Goal: Register for event/course: Sign up to attend an event or enroll in a course

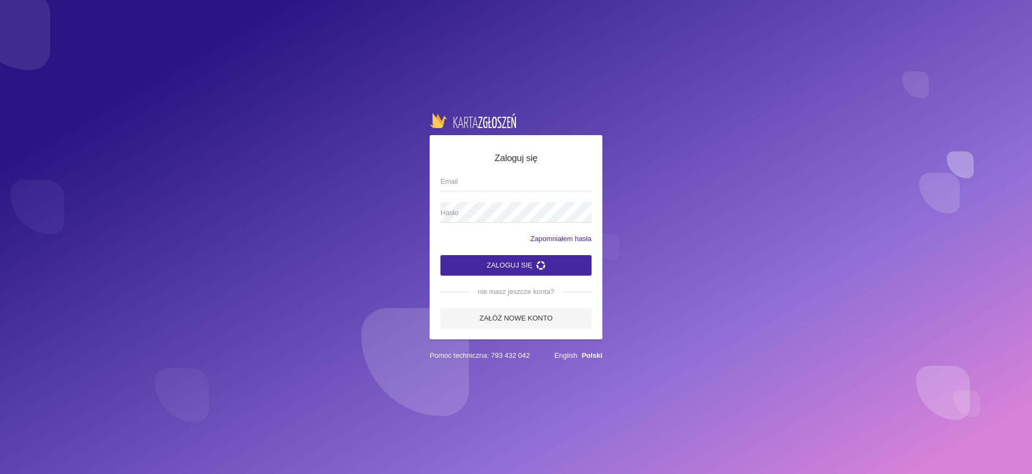
click at [466, 182] on input "Email" at bounding box center [516, 181] width 151 height 21
click at [488, 231] on app-labeled-field "Hasło" at bounding box center [516, 217] width 151 height 31
click at [481, 233] on div "Zapomniałem hasła" at bounding box center [516, 238] width 151 height 11
click at [472, 226] on app-labeled-field "Hasło" at bounding box center [516, 217] width 151 height 31
click at [471, 215] on span "Hasło" at bounding box center [511, 212] width 140 height 11
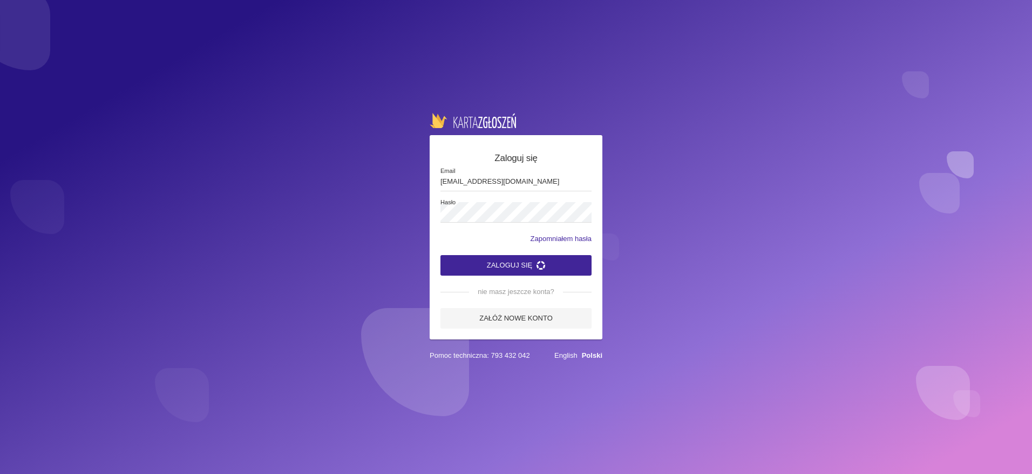
click at [505, 263] on button "Zaloguj się" at bounding box center [516, 265] width 151 height 21
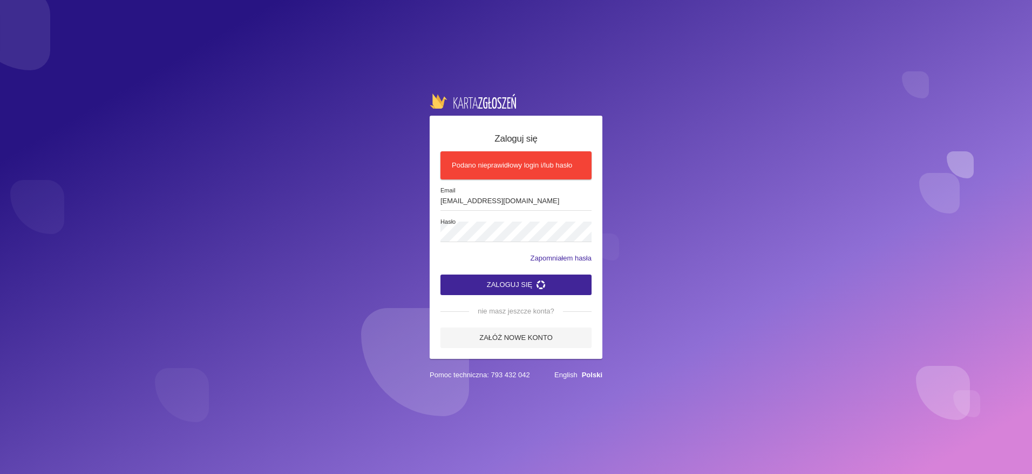
click at [495, 284] on button "Zaloguj się" at bounding box center [516, 284] width 151 height 21
click at [520, 204] on input "[EMAIL_ADDRESS][DOMAIN_NAME]" at bounding box center [516, 200] width 151 height 21
drag, startPoint x: 520, startPoint y: 204, endPoint x: 429, endPoint y: 205, distance: 90.7
click at [429, 205] on div "Zaloguj się Podano nieprawidłowy login i/lub hasło labo.tanca@gmail.com Email H…" at bounding box center [516, 237] width 1032 height 474
type input "a"
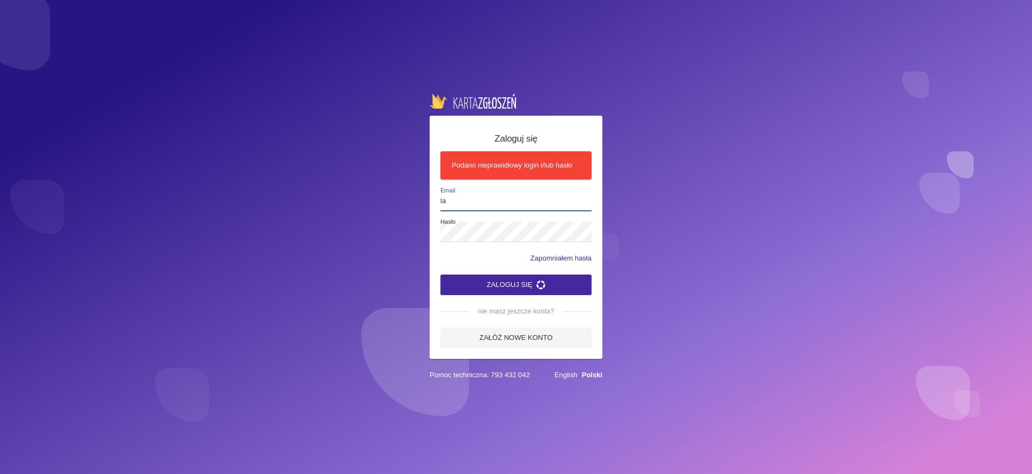
type input "[EMAIL_ADDRESS][DOMAIN_NAME]"
click at [393, 234] on div "Zaloguj się Podano nieprawidłowy login i/lub hasło labo.tanca@gmail.com Email H…" at bounding box center [516, 237] width 1032 height 474
click at [495, 282] on button "Zaloguj się" at bounding box center [516, 284] width 151 height 21
click at [545, 258] on link "Zapomniałem hasła" at bounding box center [561, 258] width 61 height 11
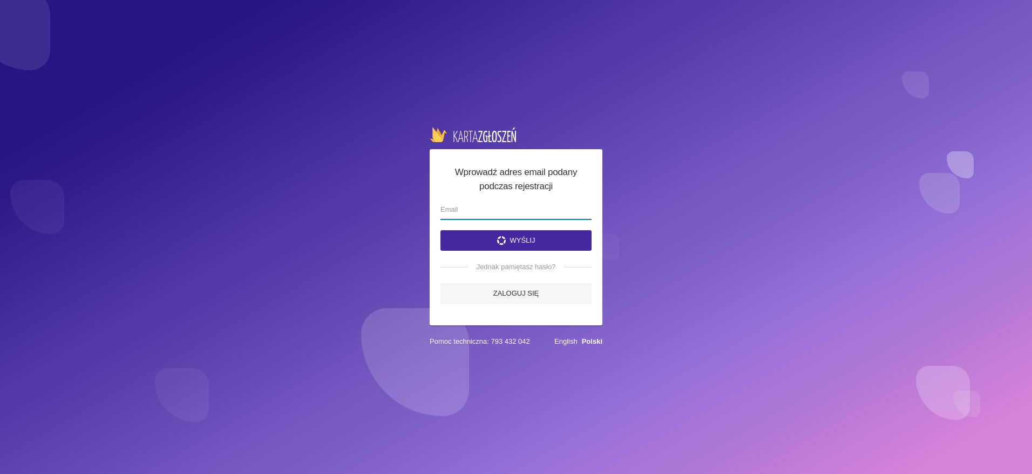
click at [493, 213] on input "email" at bounding box center [516, 209] width 151 height 21
type input "[EMAIL_ADDRESS][DOMAIN_NAME]"
click at [503, 241] on icon "submit" at bounding box center [501, 240] width 9 height 9
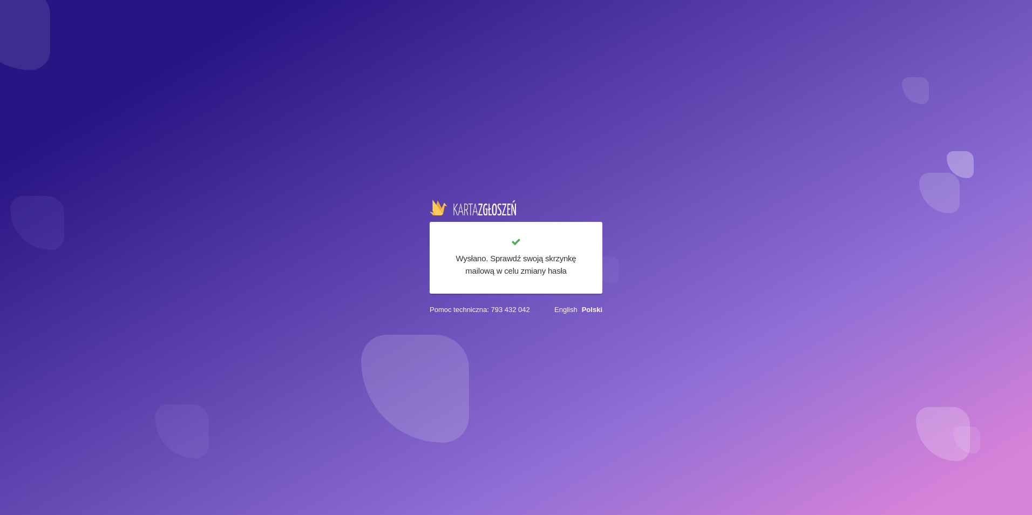
click at [482, 208] on img at bounding box center [473, 207] width 86 height 15
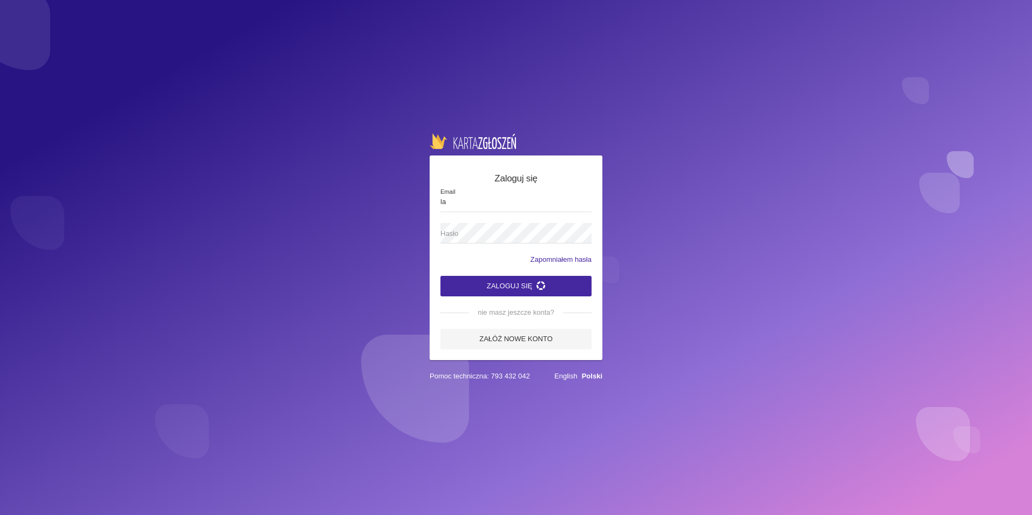
type input "[EMAIL_ADDRESS][DOMAIN_NAME]"
click at [484, 233] on span "Hasło" at bounding box center [511, 233] width 140 height 11
click at [506, 287] on button "Zaloguj się" at bounding box center [516, 286] width 151 height 21
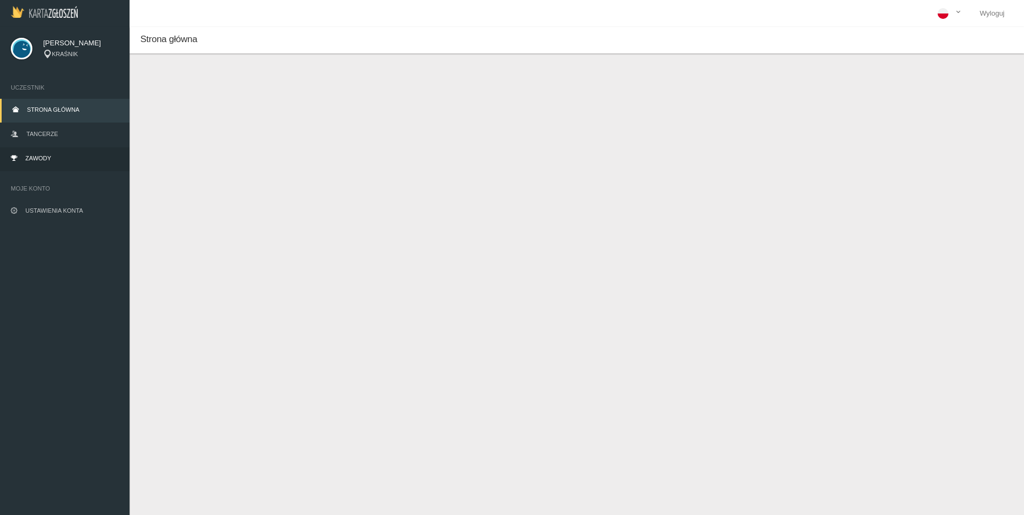
click at [36, 152] on link "Zawody" at bounding box center [65, 159] width 130 height 24
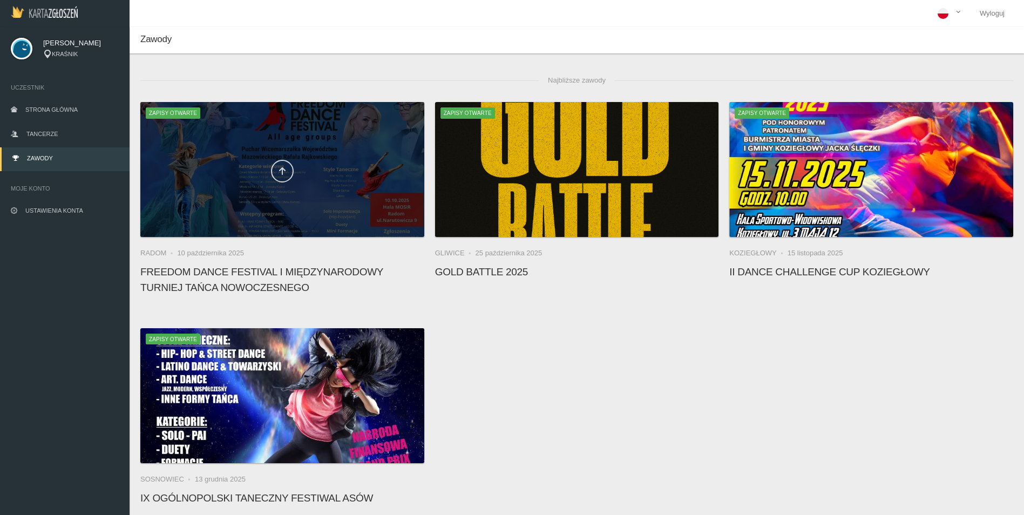
click at [280, 167] on icon at bounding box center [282, 171] width 9 height 9
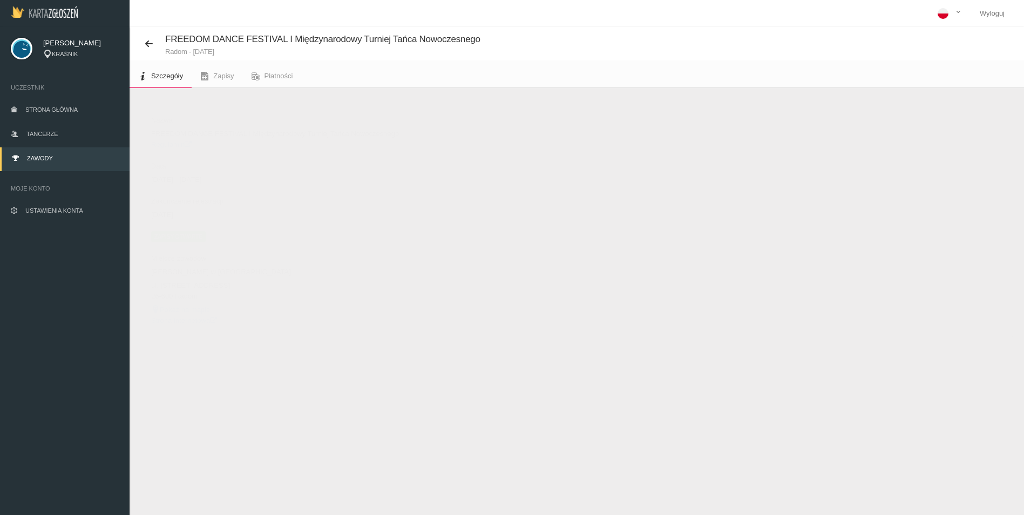
click at [181, 236] on span "Zapisy otwarte" at bounding box center [178, 236] width 55 height 11
click at [178, 111] on button "Dodaj występ" at bounding box center [177, 114] width 74 height 21
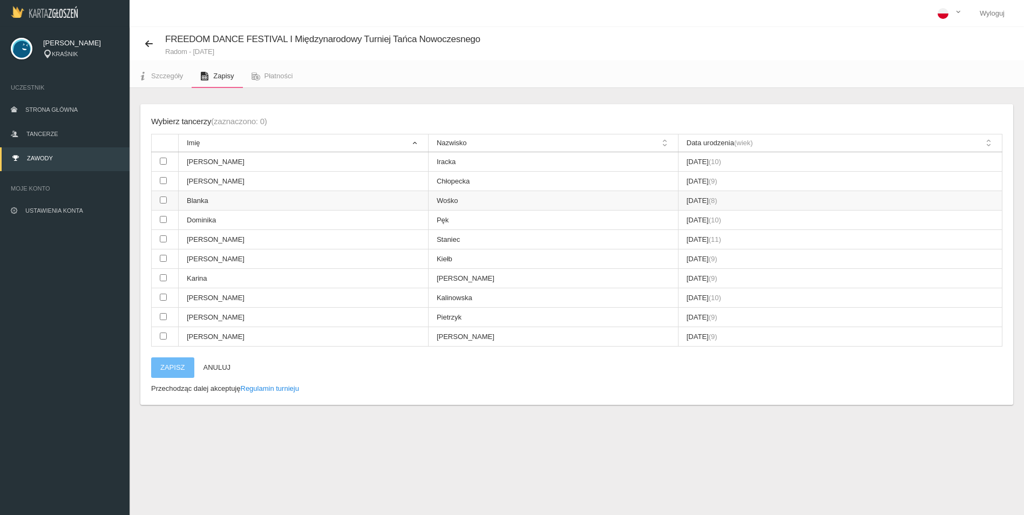
click at [164, 202] on input "checkbox" at bounding box center [163, 200] width 7 height 7
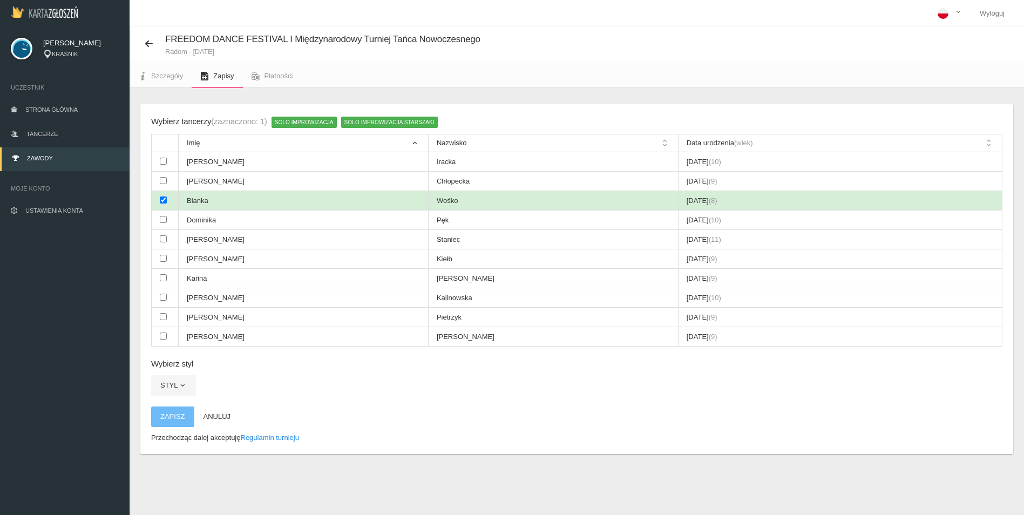
click at [164, 202] on input "checkbox" at bounding box center [163, 200] width 7 height 7
checkbox input "false"
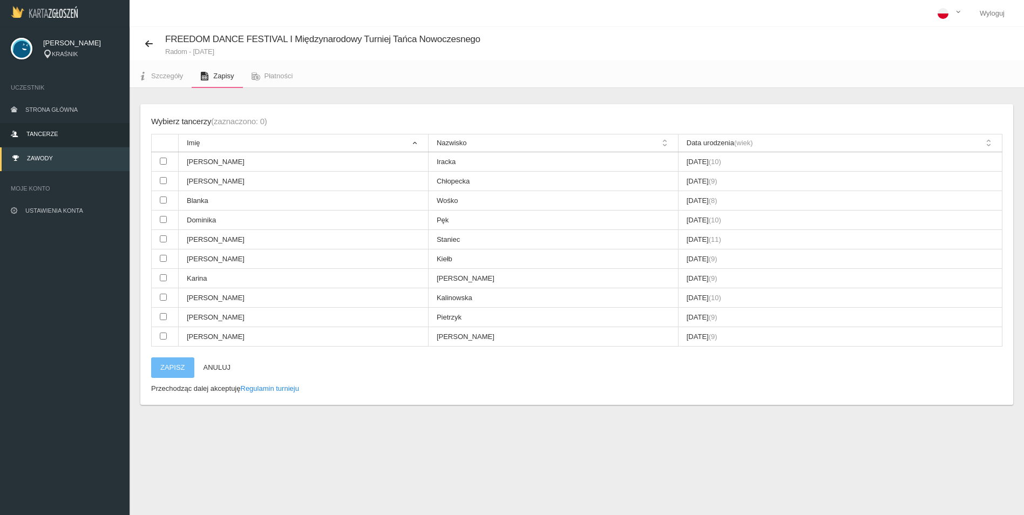
click at [48, 135] on span "Tancerze" at bounding box center [41, 134] width 31 height 6
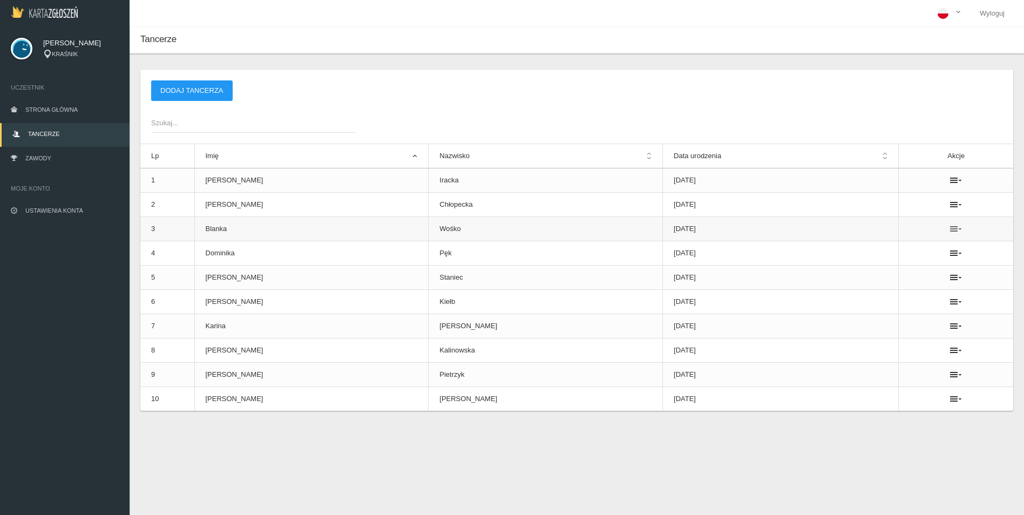
click at [950, 228] on icon at bounding box center [956, 229] width 12 height 9
click at [867, 249] on link "Usuń" at bounding box center [892, 248] width 108 height 19
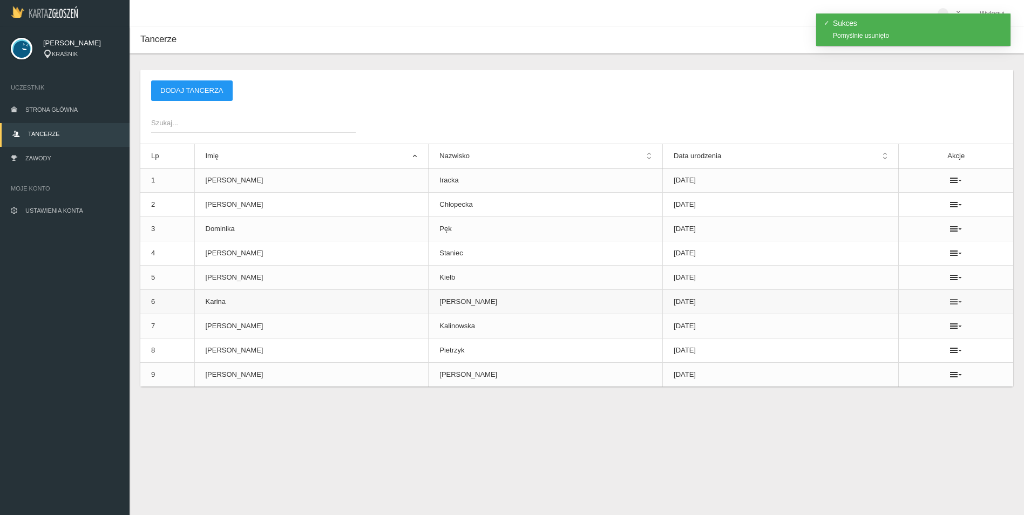
click at [950, 301] on icon at bounding box center [956, 301] width 12 height 9
click at [863, 320] on link "Usuń" at bounding box center [892, 321] width 108 height 19
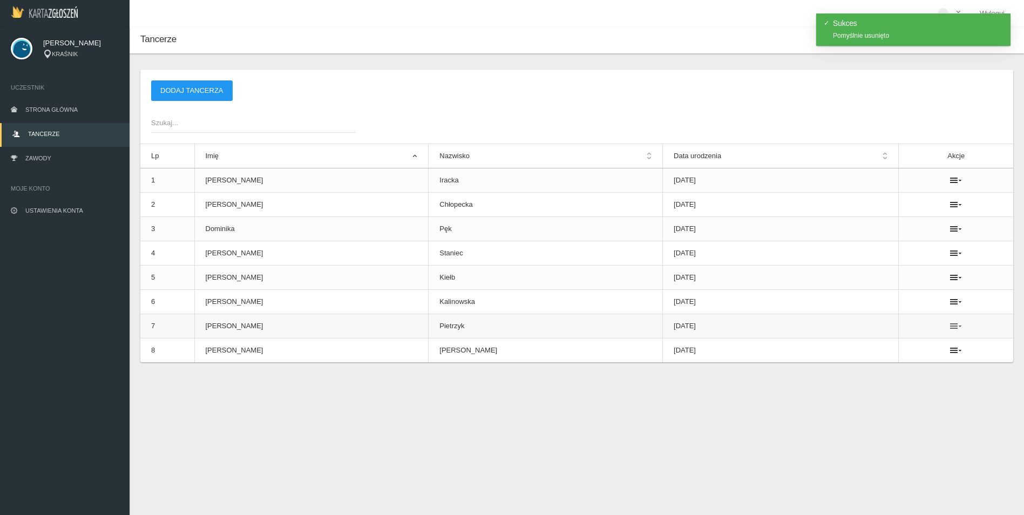
click at [950, 323] on icon at bounding box center [956, 326] width 12 height 9
click at [869, 346] on link "Usuń" at bounding box center [891, 345] width 108 height 19
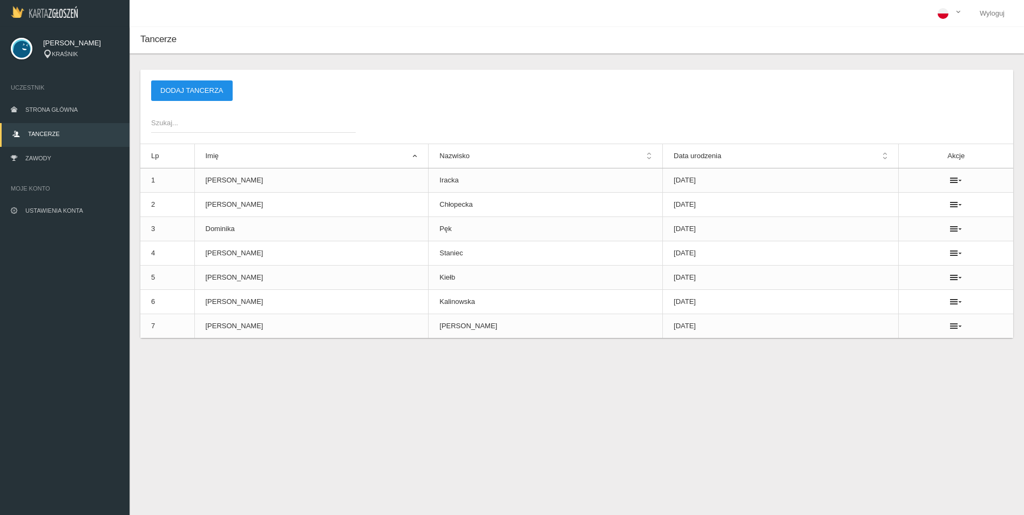
click at [193, 93] on button "Dodaj tancerza" at bounding box center [192, 90] width 82 height 21
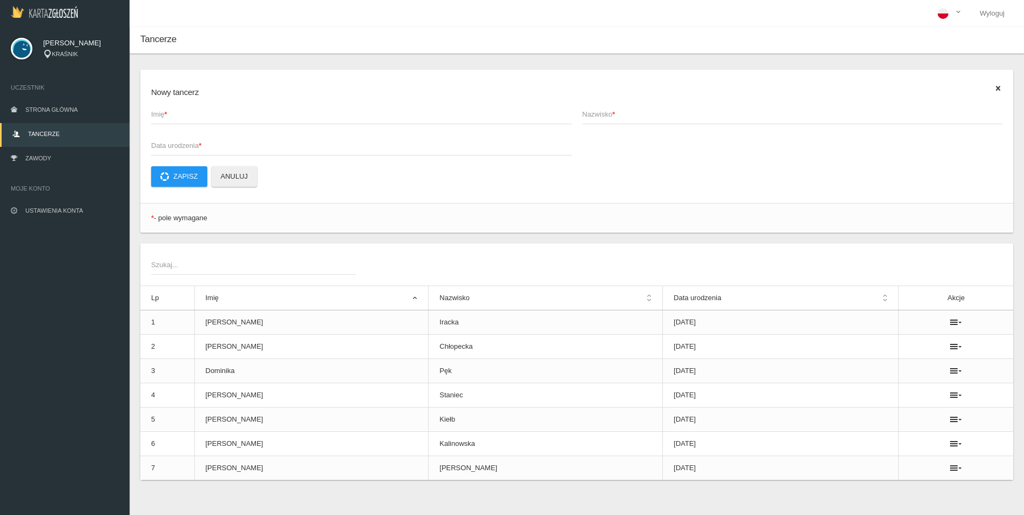
click at [205, 115] on span "Imię *" at bounding box center [356, 114] width 410 height 11
click at [205, 115] on input "Imię *" at bounding box center [361, 114] width 421 height 21
type input "Wiktoria"
click at [655, 120] on input "Nazwisko *" at bounding box center [793, 114] width 421 height 21
type input "[PERSON_NAME]"
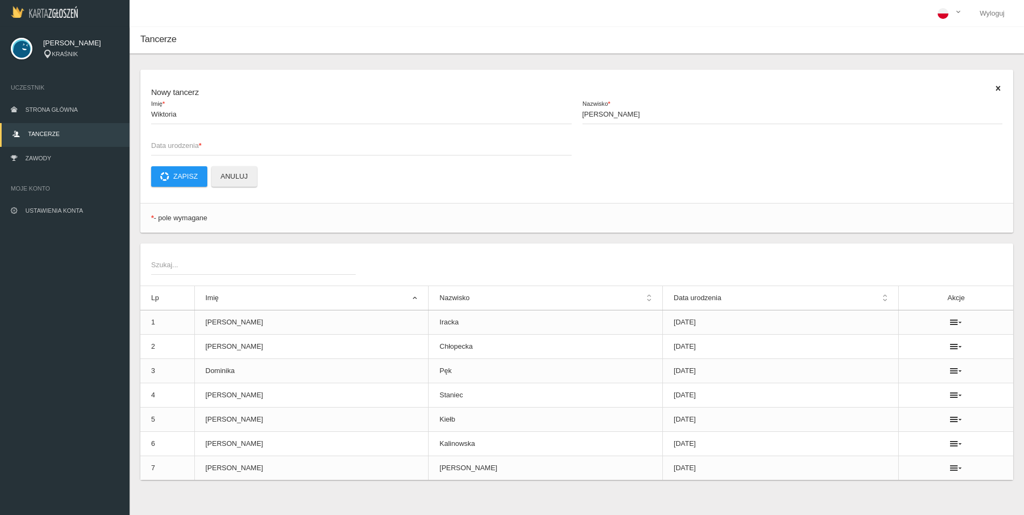
click at [190, 145] on span "Data urodzenia *" at bounding box center [356, 145] width 410 height 11
click at [190, 145] on input "Data urodzenia *" at bounding box center [361, 145] width 421 height 21
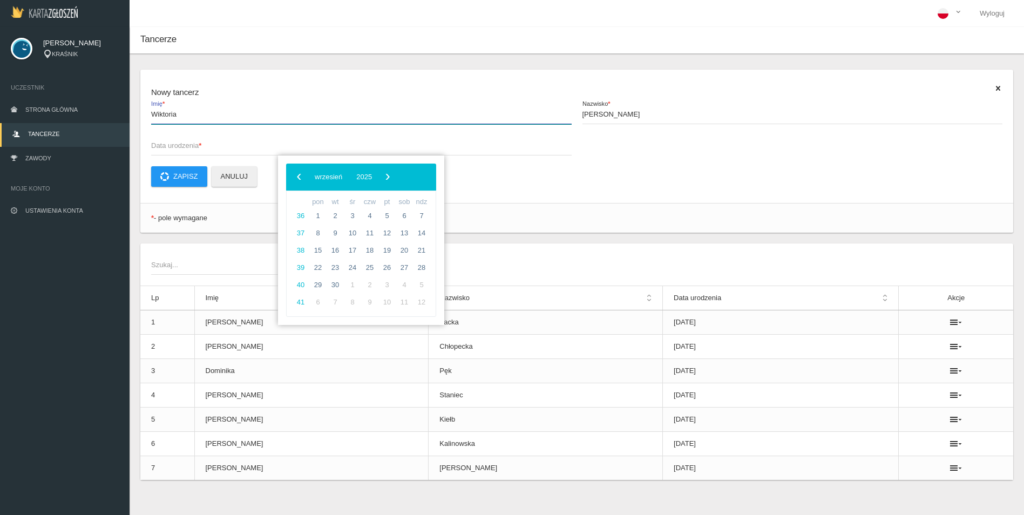
click at [189, 119] on input "Wiktoria" at bounding box center [361, 114] width 421 height 21
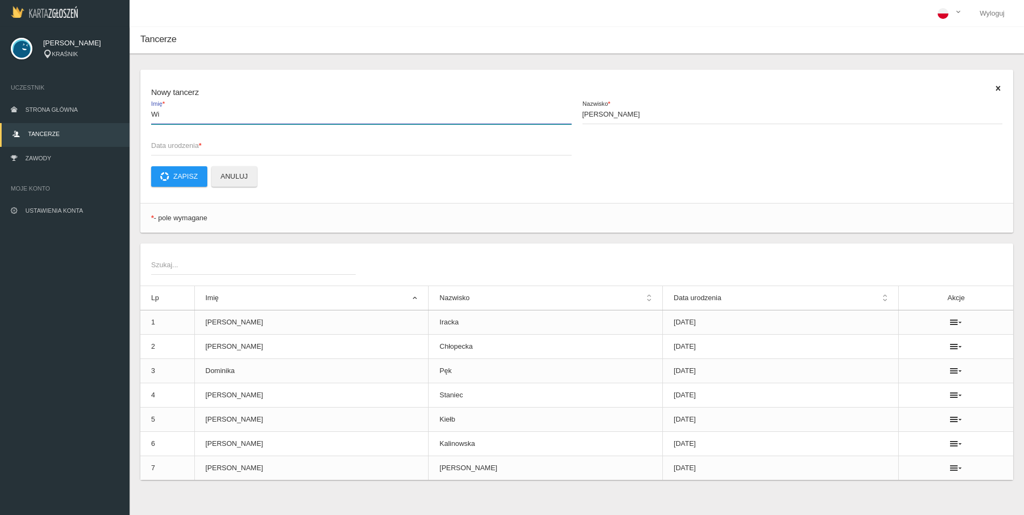
type input "W"
click at [157, 114] on input "[PERSON_NAME]" at bounding box center [361, 114] width 421 height 21
type input "[PERSON_NAME]"
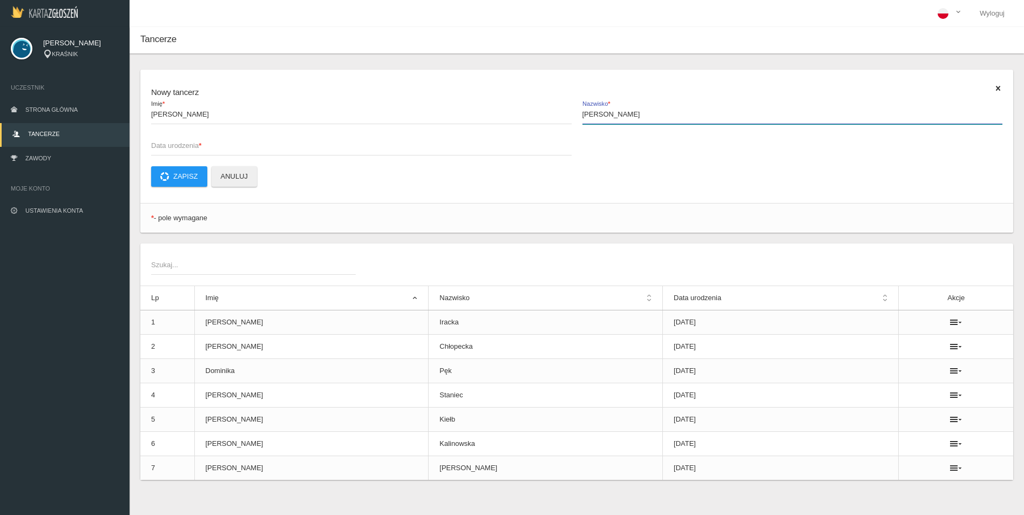
click at [623, 122] on input "[PERSON_NAME]" at bounding box center [793, 114] width 421 height 21
type input "S"
type input "Tokarska"
click at [224, 140] on span "Data urodzenia *" at bounding box center [356, 145] width 410 height 11
click at [224, 140] on input "Data urodzenia *" at bounding box center [361, 145] width 421 height 21
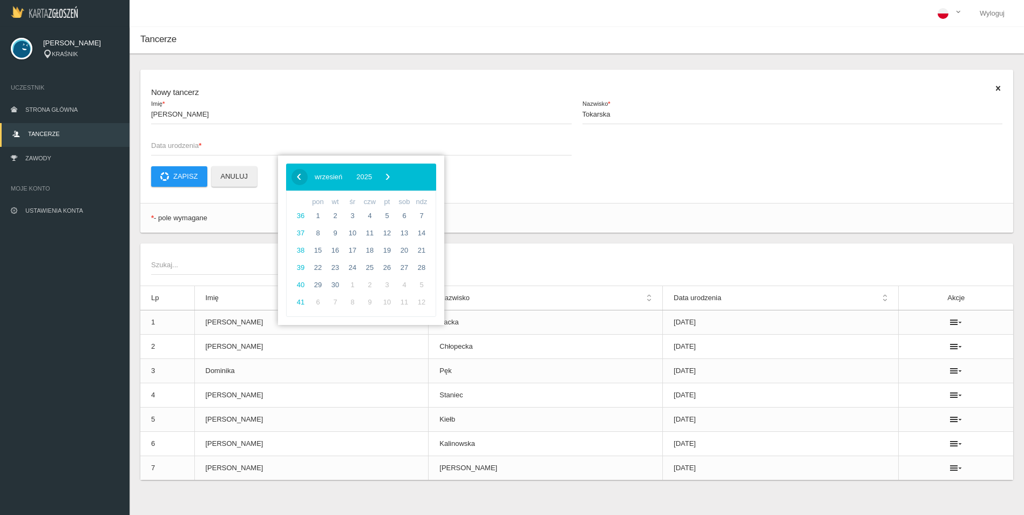
click at [300, 175] on span "‹" at bounding box center [299, 176] width 16 height 16
click at [369, 178] on span "2025" at bounding box center [362, 177] width 16 height 8
click at [297, 180] on span "‹" at bounding box center [299, 176] width 16 height 16
click at [344, 297] on span "2015" at bounding box center [344, 296] width 25 height 25
click at [324, 237] on span "kwiecień" at bounding box center [319, 238] width 54 height 17
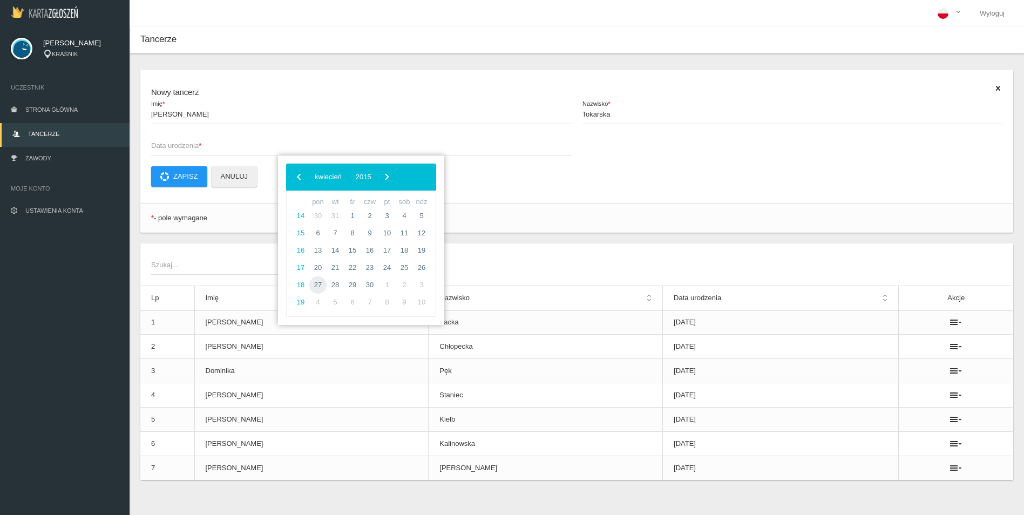
click at [317, 282] on span "27" at bounding box center [317, 284] width 17 height 17
type input "[DATE]"
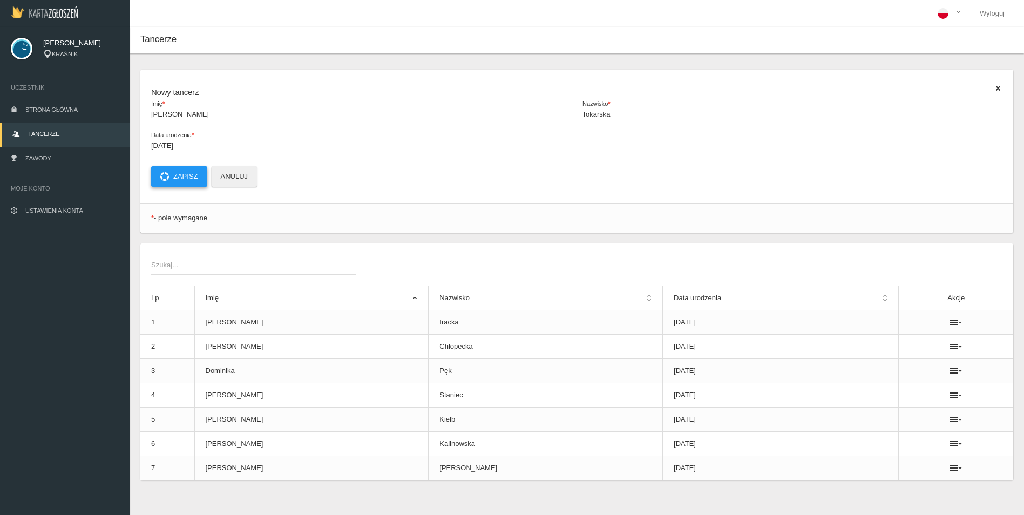
click at [187, 167] on button "Zapisz" at bounding box center [179, 176] width 56 height 21
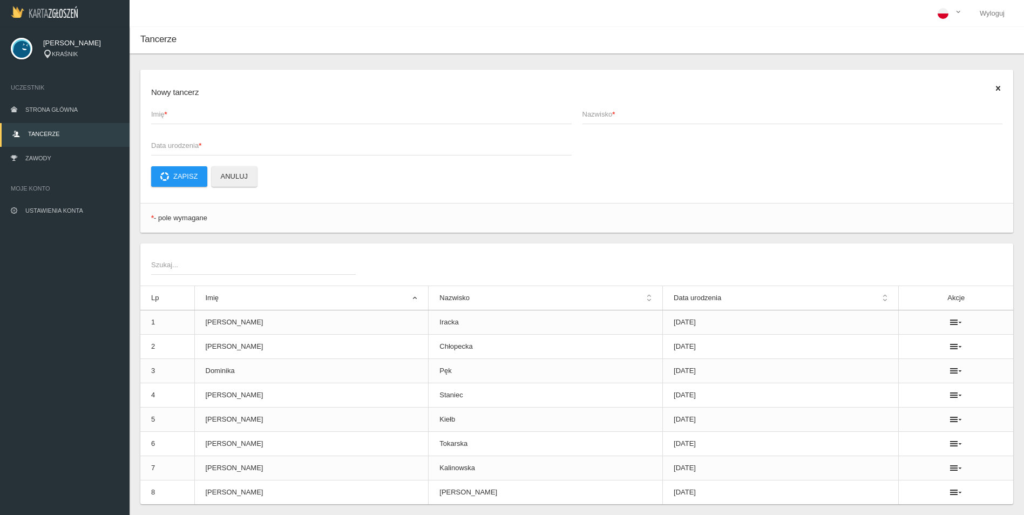
click at [158, 113] on span "Imię *" at bounding box center [356, 114] width 410 height 11
click at [158, 113] on input "Imię *" at bounding box center [361, 114] width 421 height 21
type input "Wiktoria"
click at [623, 117] on span "Nazwisko *" at bounding box center [788, 114] width 410 height 11
click at [623, 117] on input "Nazwisko *" at bounding box center [793, 114] width 421 height 21
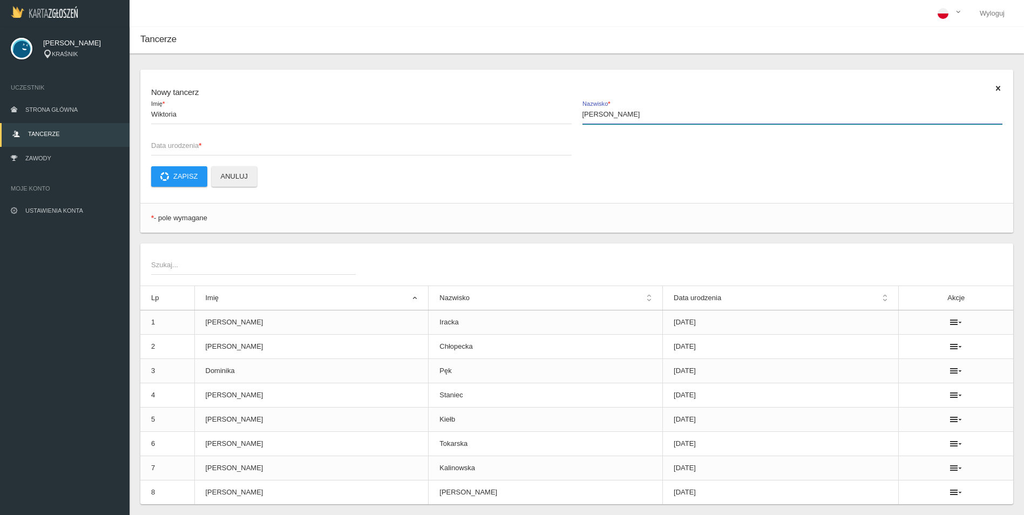
type input "[PERSON_NAME]"
click at [171, 147] on span "Data urodzenia *" at bounding box center [356, 145] width 410 height 11
click at [171, 147] on input "Data urodzenia *" at bounding box center [361, 145] width 421 height 21
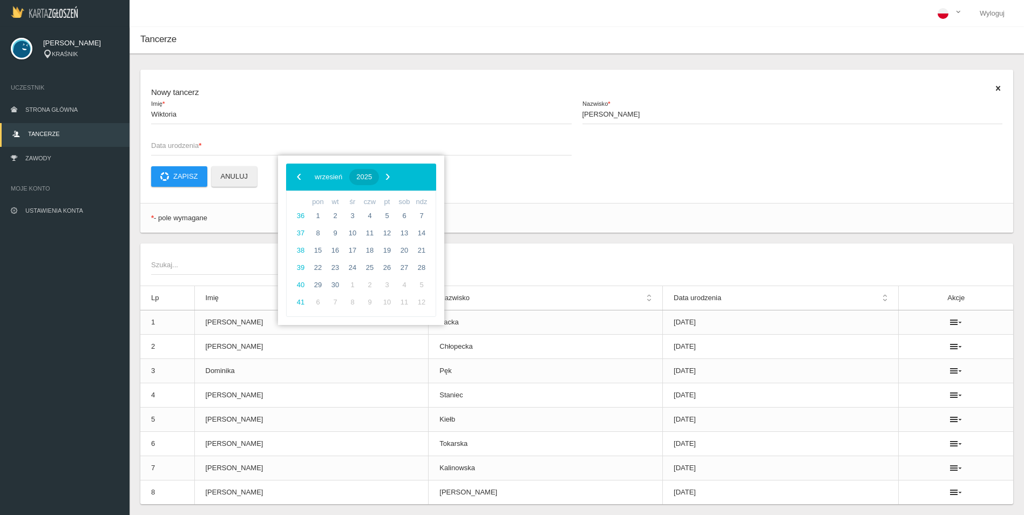
click at [379, 172] on button "2025" at bounding box center [364, 177] width 30 height 16
click at [301, 178] on span "‹" at bounding box center [299, 176] width 16 height 16
click at [344, 291] on span "2015" at bounding box center [344, 296] width 25 height 25
click at [324, 293] on span "październik" at bounding box center [319, 294] width 54 height 17
click at [425, 255] on span "18" at bounding box center [421, 250] width 17 height 17
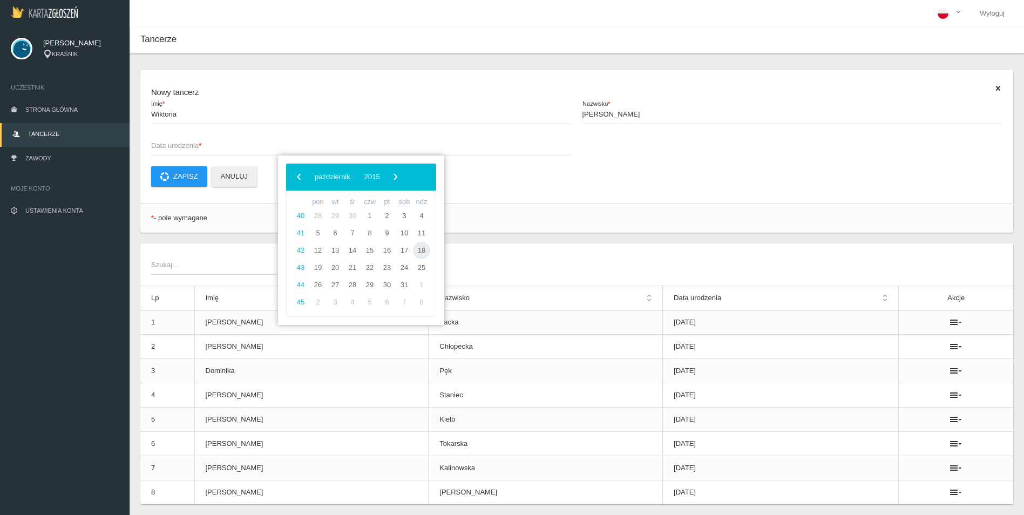
type input "[DATE]"
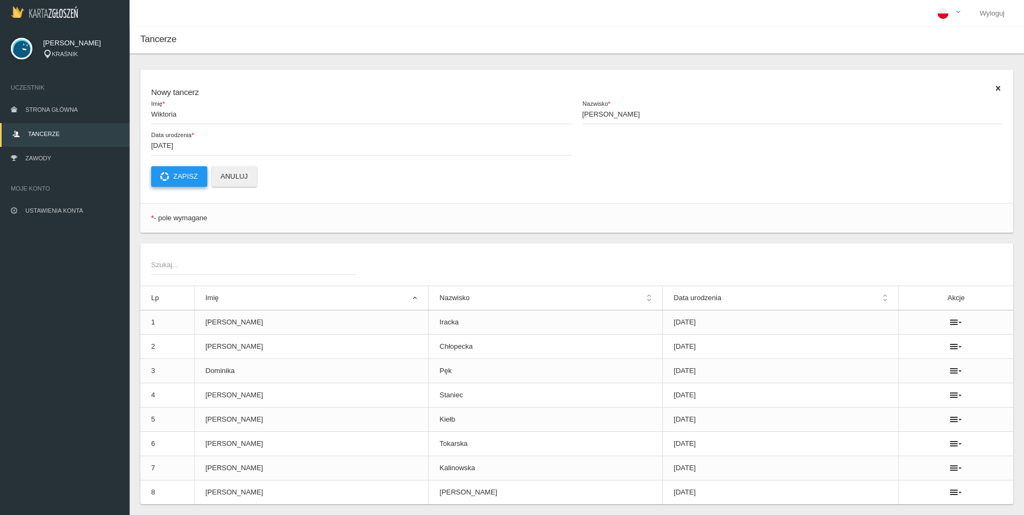
click at [193, 180] on button "Zapisz" at bounding box center [179, 176] width 56 height 21
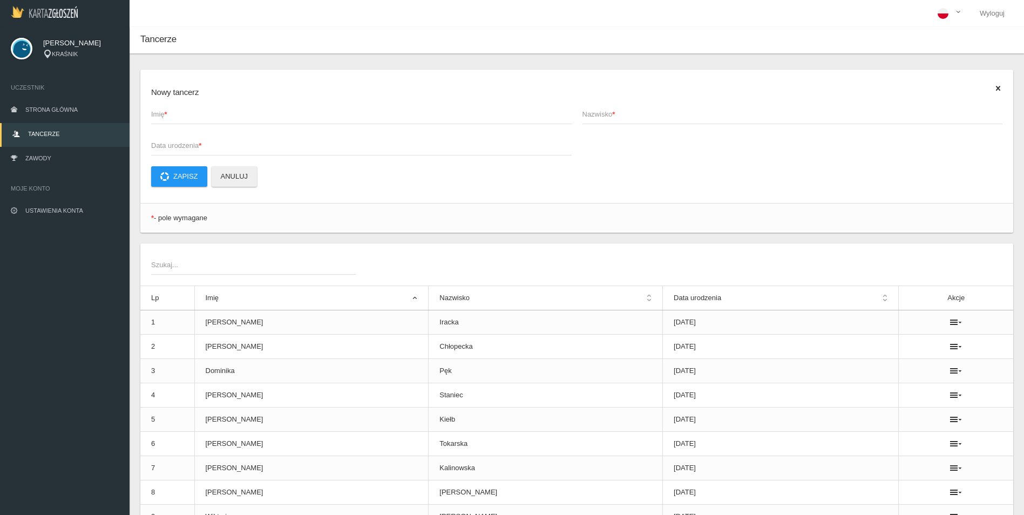
click at [158, 114] on span "Imię *" at bounding box center [356, 114] width 410 height 11
click at [158, 114] on input "Imię *" at bounding box center [361, 114] width 421 height 21
type input "[PERSON_NAME]"
click at [600, 116] on span "Nazwisko *" at bounding box center [788, 114] width 410 height 11
click at [600, 116] on input "Nazwisko *" at bounding box center [793, 114] width 421 height 21
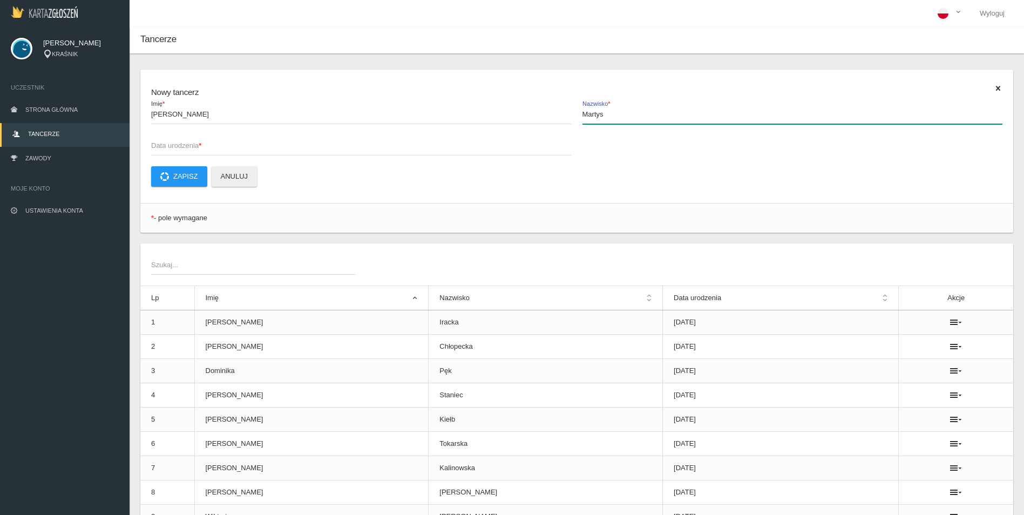
type input "Martys"
click at [188, 143] on span "Data urodzenia *" at bounding box center [356, 145] width 410 height 11
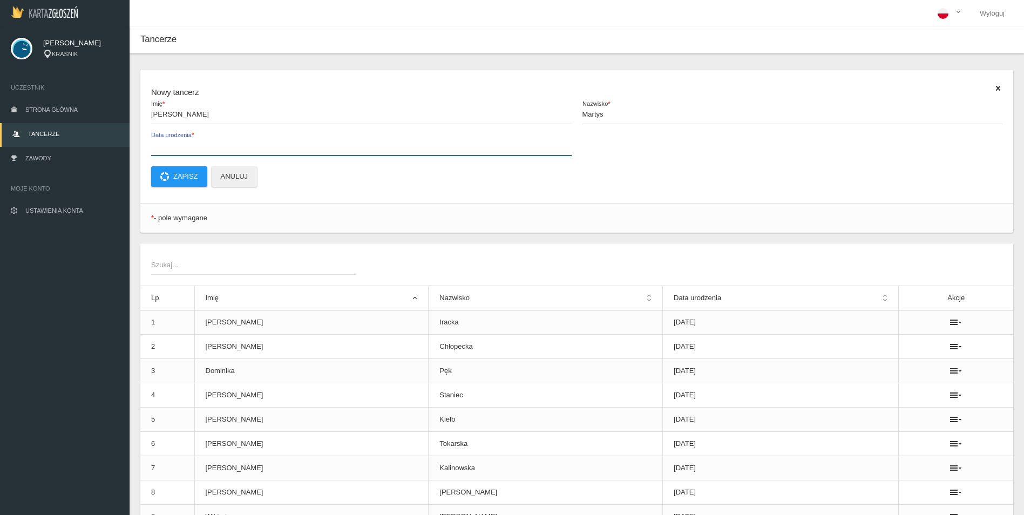
click at [188, 143] on input "Data urodzenia *" at bounding box center [361, 145] width 421 height 21
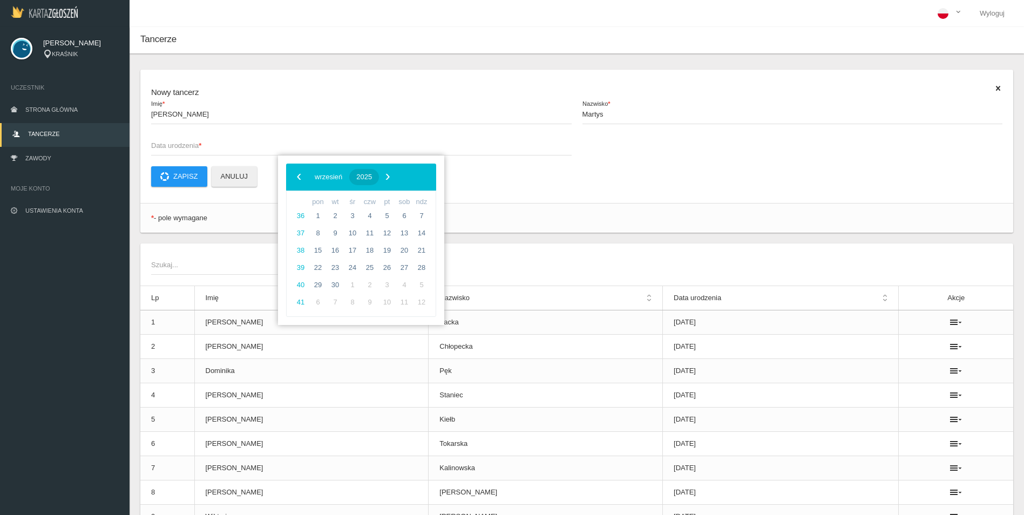
click at [379, 172] on button "2025" at bounding box center [364, 177] width 30 height 16
click at [299, 175] on span "‹" at bounding box center [299, 176] width 16 height 16
click at [343, 301] on span "2015" at bounding box center [344, 296] width 25 height 25
click at [415, 270] on span "wrzesień" at bounding box center [408, 266] width 44 height 17
click at [368, 264] on span "24" at bounding box center [369, 267] width 17 height 17
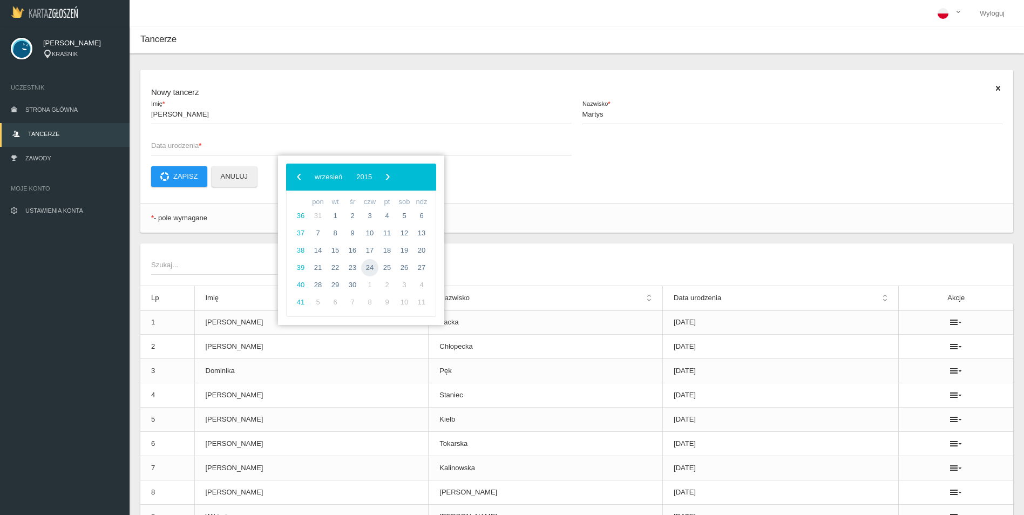
type input "[DATE]"
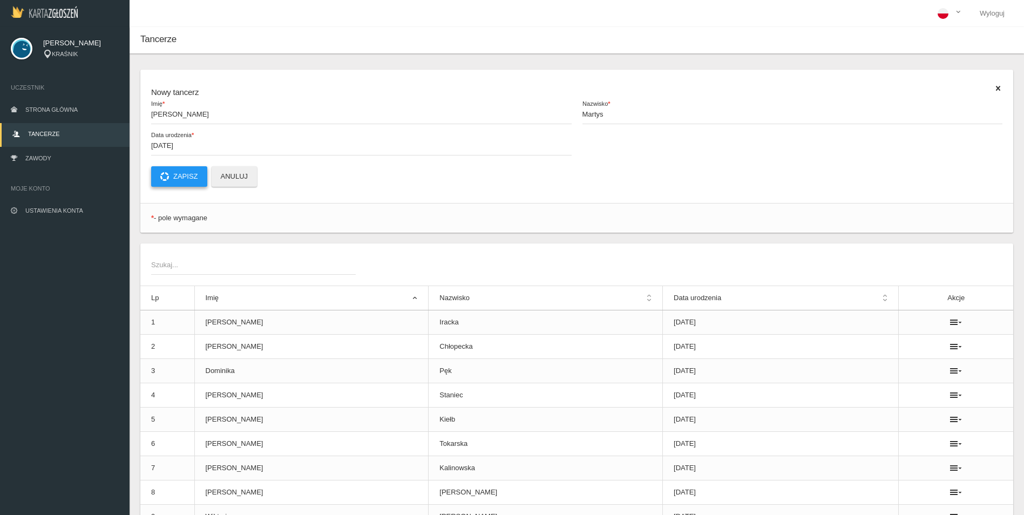
click at [170, 173] on button "Zapisz" at bounding box center [179, 176] width 56 height 21
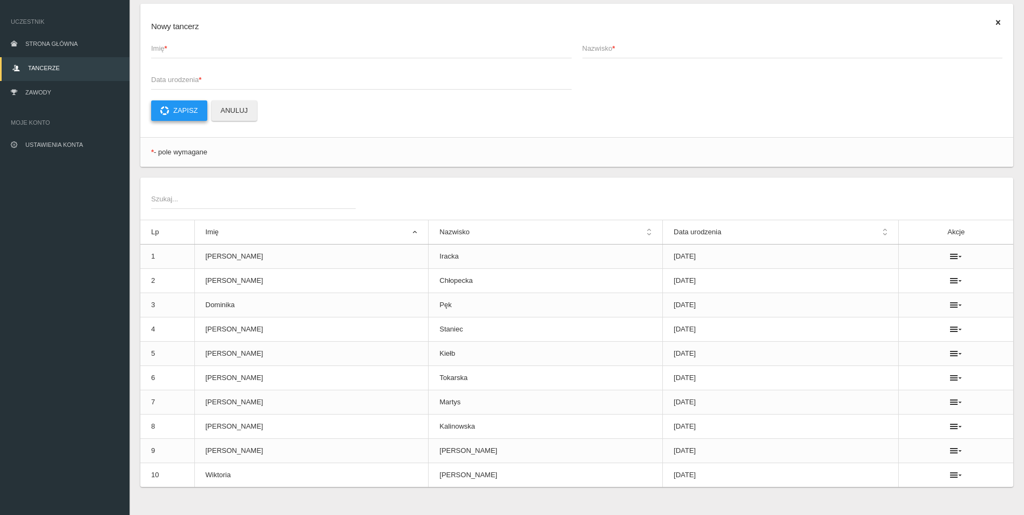
scroll to position [81, 0]
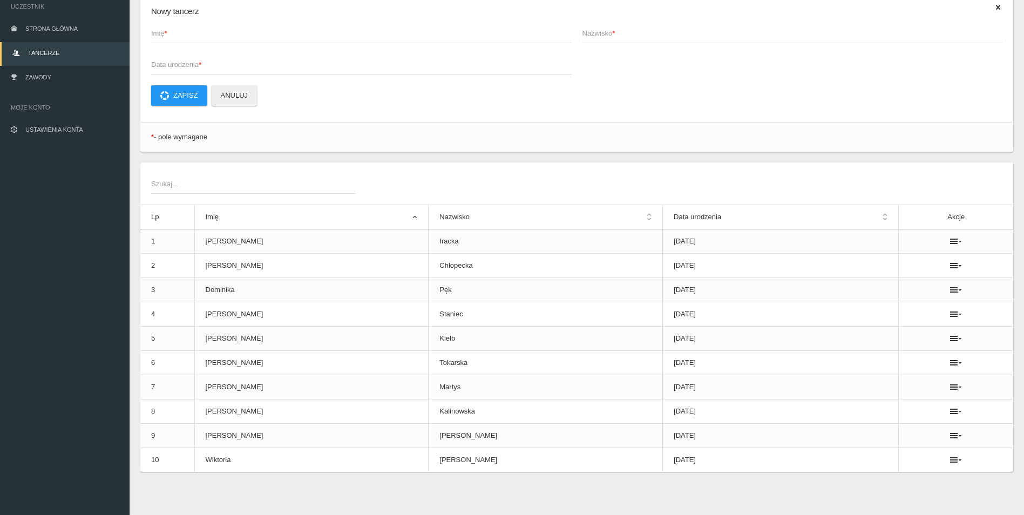
click at [183, 33] on span "Imię *" at bounding box center [356, 33] width 410 height 11
click at [183, 33] on input "Imię *" at bounding box center [361, 33] width 421 height 21
type input "Agata"
click at [601, 33] on span "Nazwisko *" at bounding box center [788, 33] width 410 height 11
click at [601, 33] on input "Nazwisko *" at bounding box center [793, 33] width 421 height 21
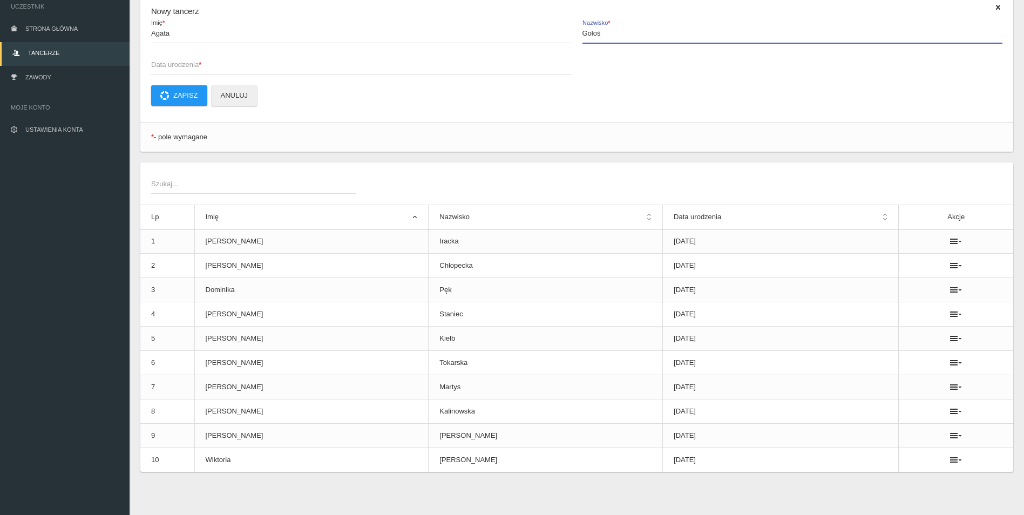
type input "Gołoś"
click at [197, 63] on span "Data urodzenia *" at bounding box center [356, 64] width 410 height 11
click at [197, 63] on input "Data urodzenia *" at bounding box center [361, 64] width 421 height 21
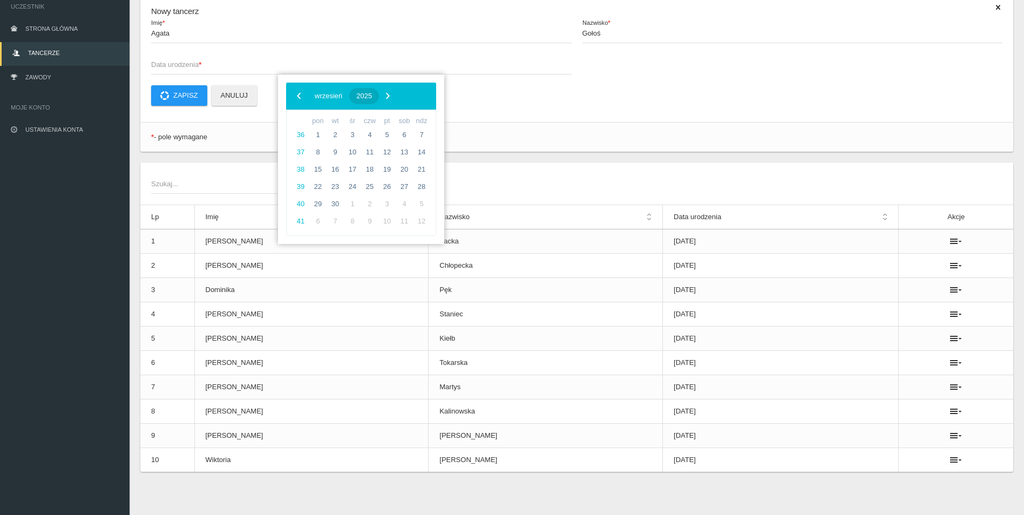
click at [379, 91] on button "2025" at bounding box center [364, 96] width 30 height 16
click at [302, 94] on span "‹" at bounding box center [299, 95] width 16 height 16
click at [382, 220] on span "2016" at bounding box center [378, 215] width 25 height 25
click at [369, 185] on span "sierpień" at bounding box center [366, 185] width 40 height 17
click at [373, 154] on span "11" at bounding box center [369, 152] width 17 height 17
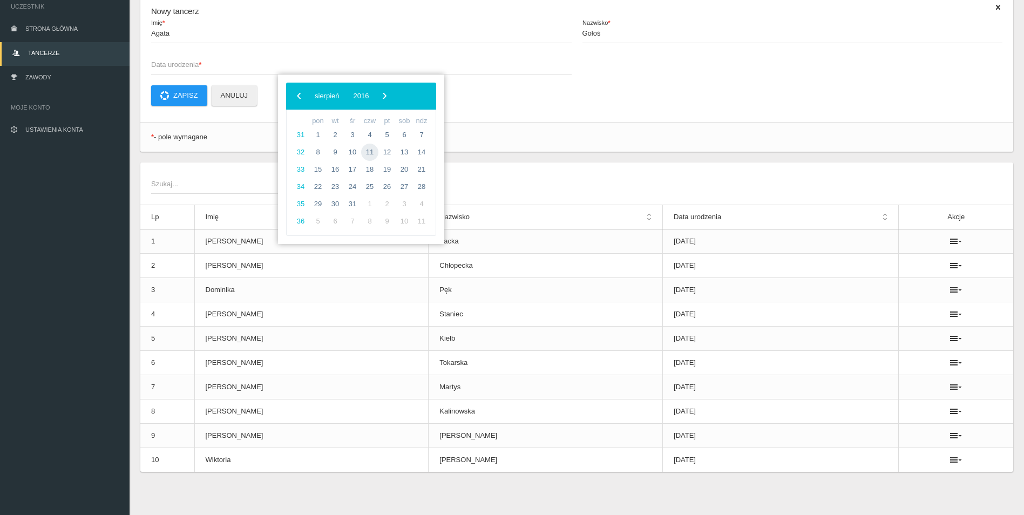
type input "[DATE]"
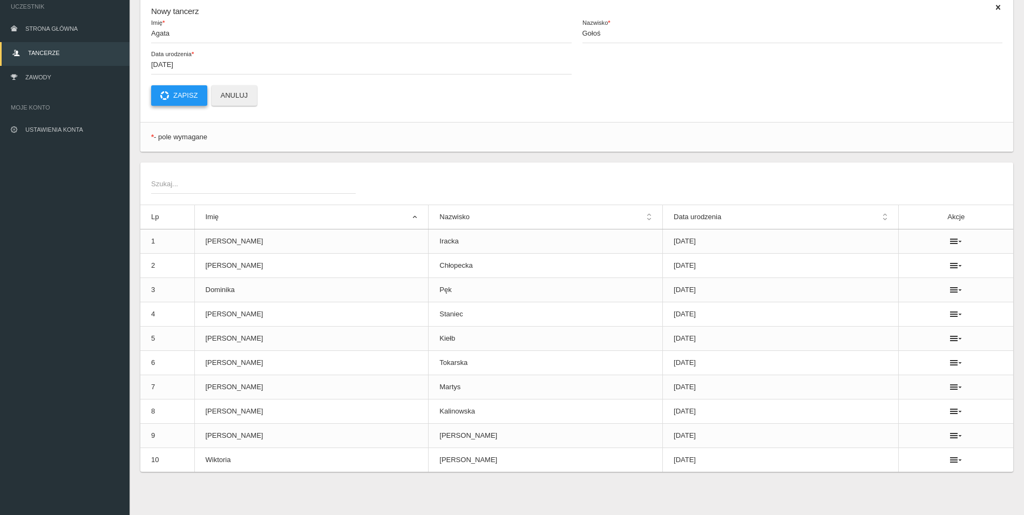
click at [173, 94] on button "Zapisz" at bounding box center [179, 95] width 56 height 21
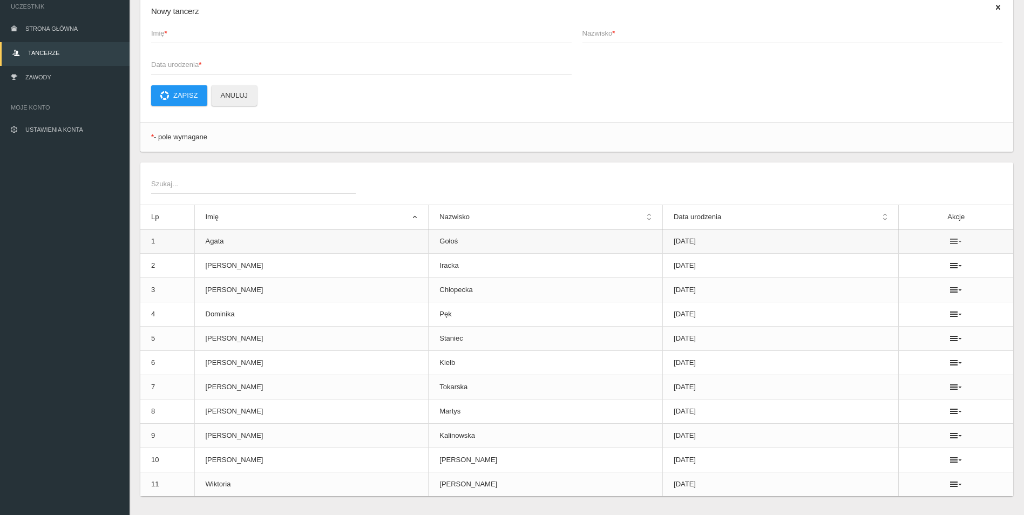
click at [950, 239] on icon at bounding box center [956, 241] width 12 height 9
click at [663, 240] on td "[DATE]" at bounding box center [781, 241] width 236 height 24
click at [950, 242] on icon at bounding box center [956, 241] width 12 height 9
click at [867, 261] on link "Usuń" at bounding box center [891, 260] width 108 height 19
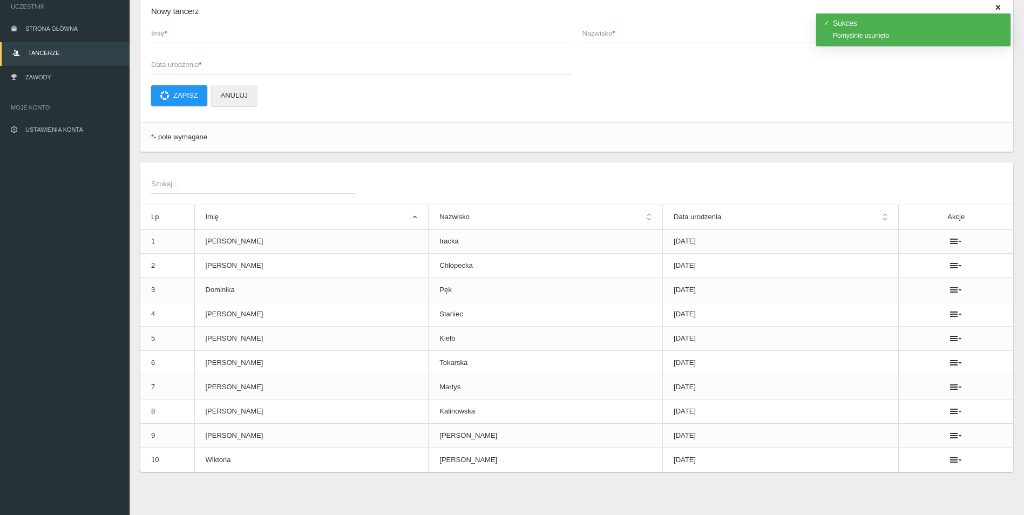
click at [231, 35] on span "Imię *" at bounding box center [356, 33] width 410 height 11
click at [231, 35] on input "Imię *" at bounding box center [361, 33] width 421 height 21
type input "Agata"
click at [626, 33] on span "Nazwisko *" at bounding box center [788, 33] width 410 height 11
click at [626, 33] on input "Nazwisko *" at bounding box center [793, 33] width 421 height 21
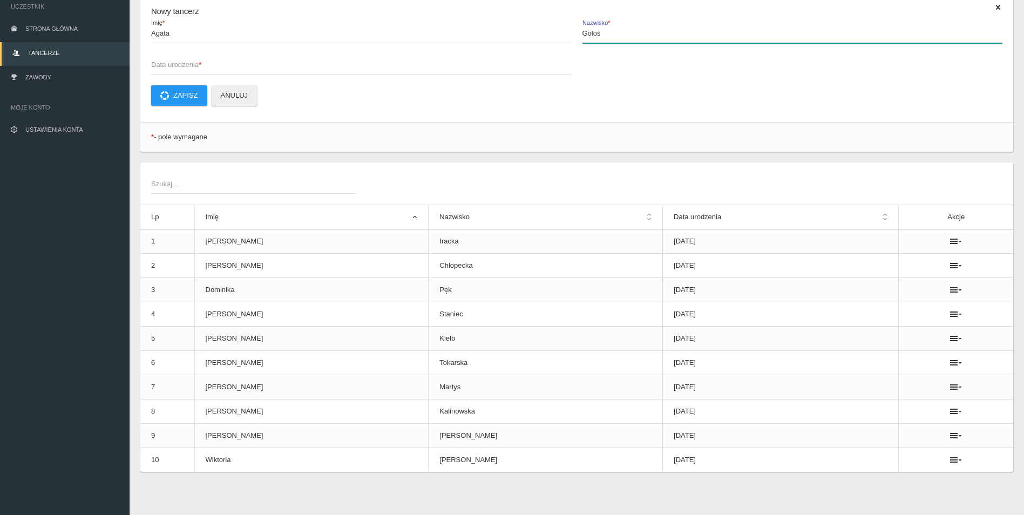
type input "Gołoś"
click at [175, 62] on span "Data urodzenia *" at bounding box center [356, 64] width 410 height 11
click at [175, 62] on input "Data urodzenia *" at bounding box center [361, 64] width 421 height 21
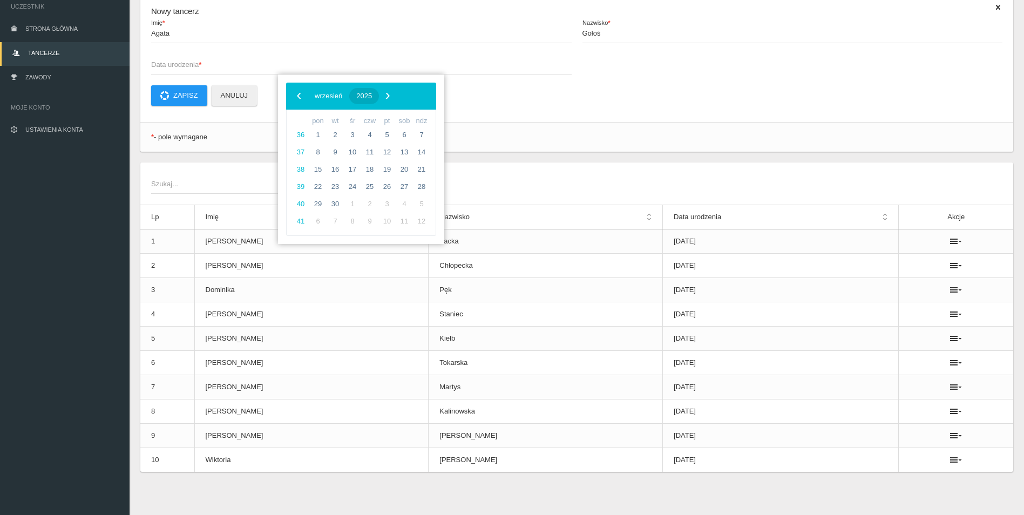
click at [372, 94] on span "2025" at bounding box center [364, 96] width 16 height 8
click at [300, 92] on span "‹" at bounding box center [299, 95] width 16 height 16
click at [375, 214] on span "2016" at bounding box center [378, 215] width 25 height 25
click at [375, 214] on span "listopad" at bounding box center [366, 213] width 40 height 17
click at [315, 184] on span "21" at bounding box center [317, 186] width 17 height 17
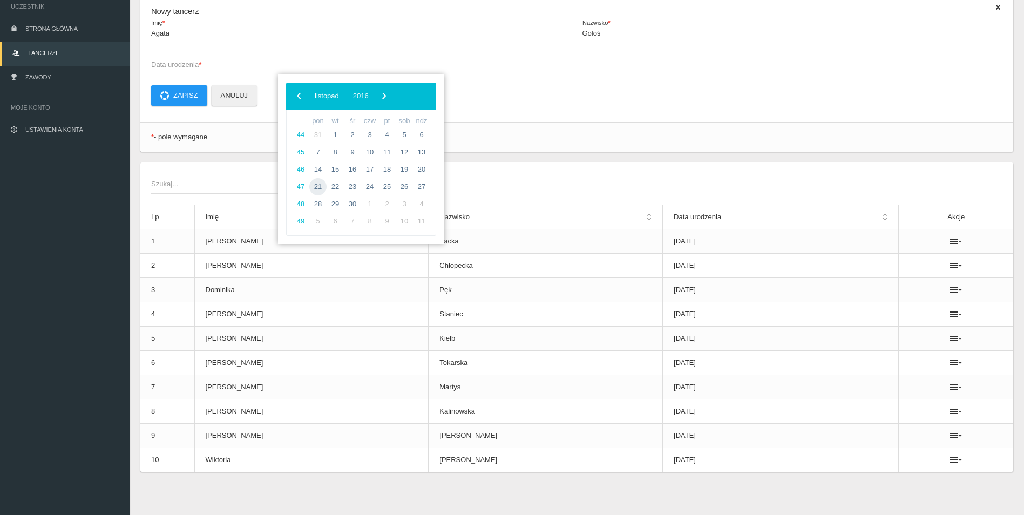
type input "[DATE]"
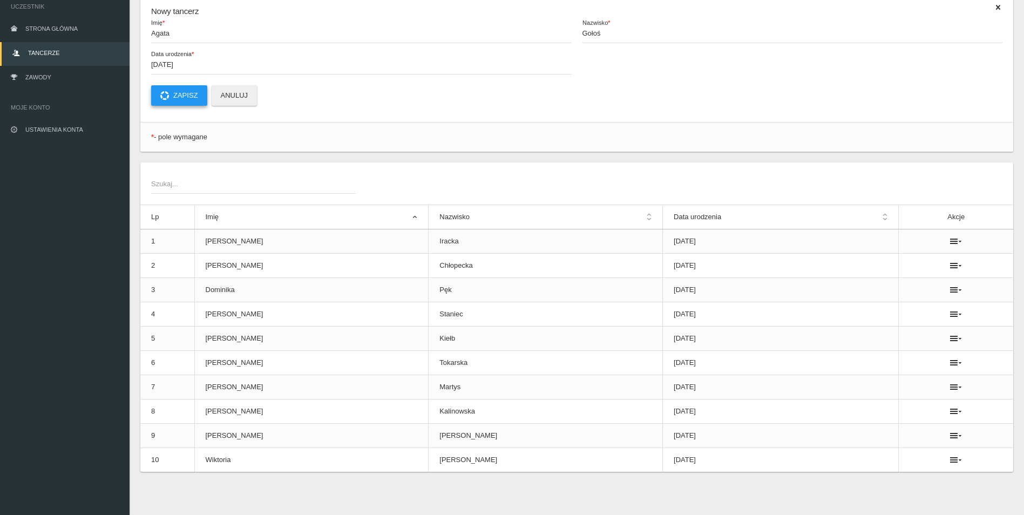
click at [188, 94] on button "Zapisz" at bounding box center [179, 95] width 56 height 21
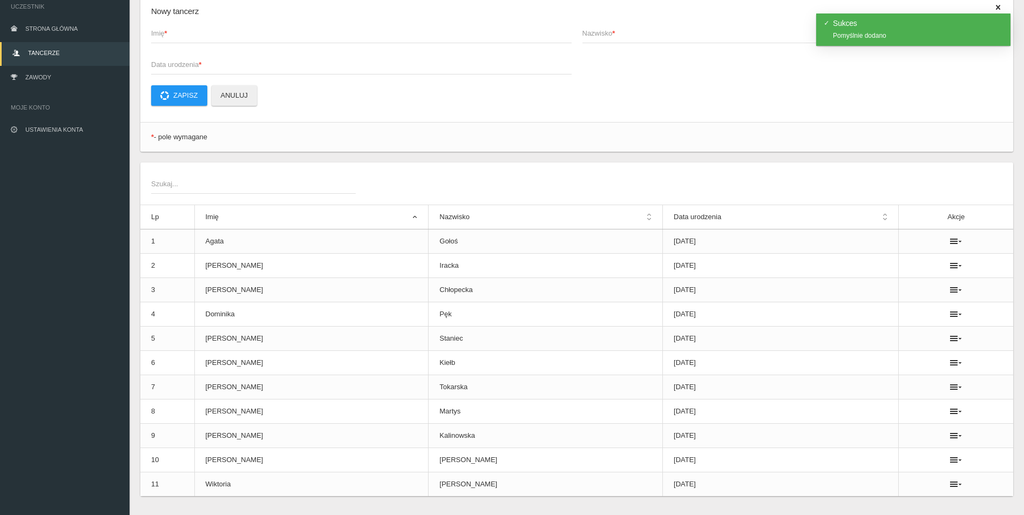
click at [260, 28] on span "Imię *" at bounding box center [356, 33] width 410 height 11
click at [260, 28] on input "Imię *" at bounding box center [361, 33] width 421 height 21
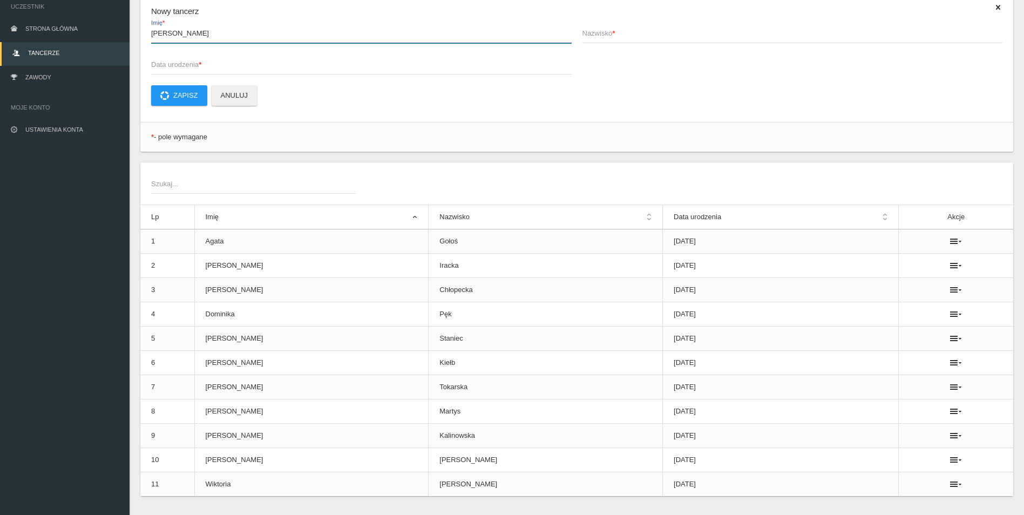
type input "[PERSON_NAME]"
click at [600, 31] on span "Nazwisko *" at bounding box center [788, 33] width 410 height 11
click at [600, 31] on input "Nazwisko *" at bounding box center [793, 33] width 421 height 21
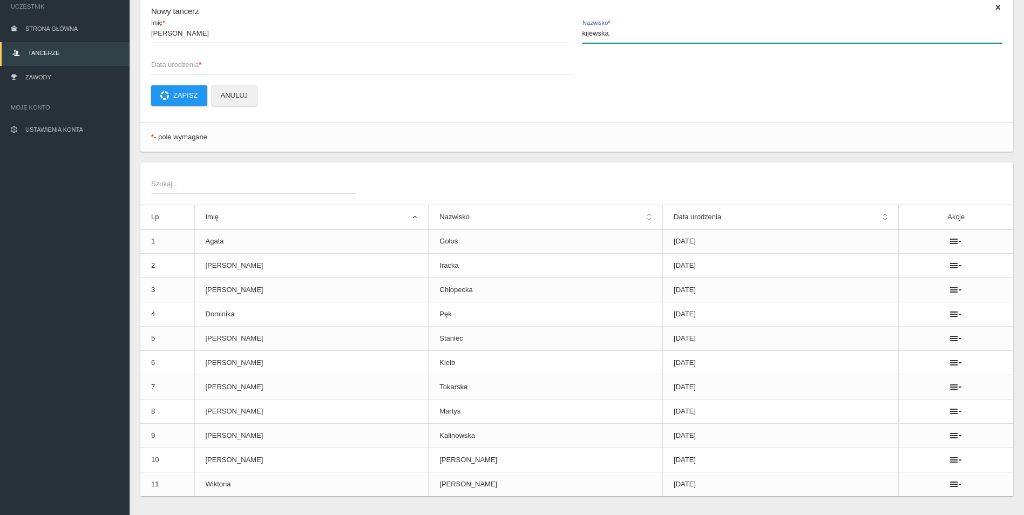
click at [584, 35] on input "kijewska" at bounding box center [793, 33] width 421 height 21
type input "Kijewska"
click at [163, 65] on span "Data urodzenia *" at bounding box center [356, 64] width 410 height 11
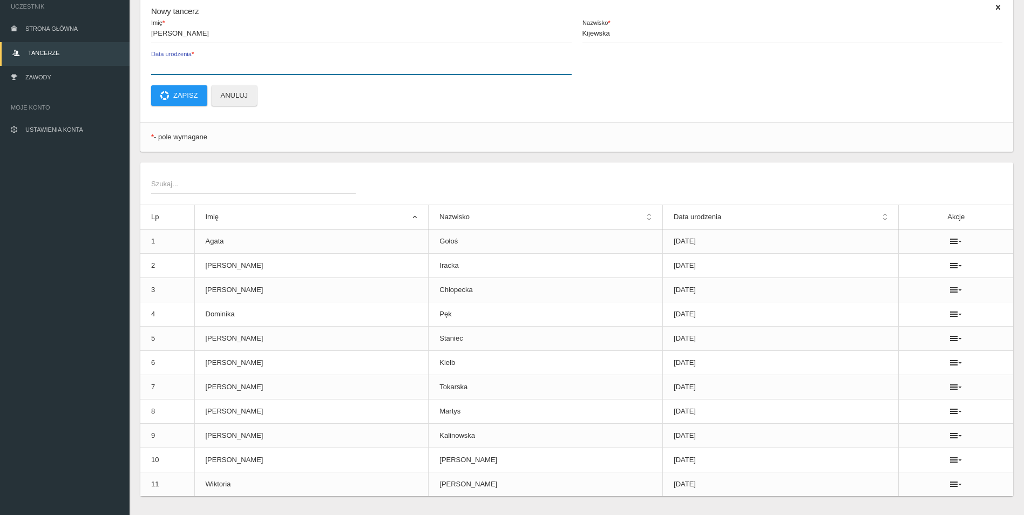
click at [163, 65] on input "Data urodzenia *" at bounding box center [361, 64] width 421 height 21
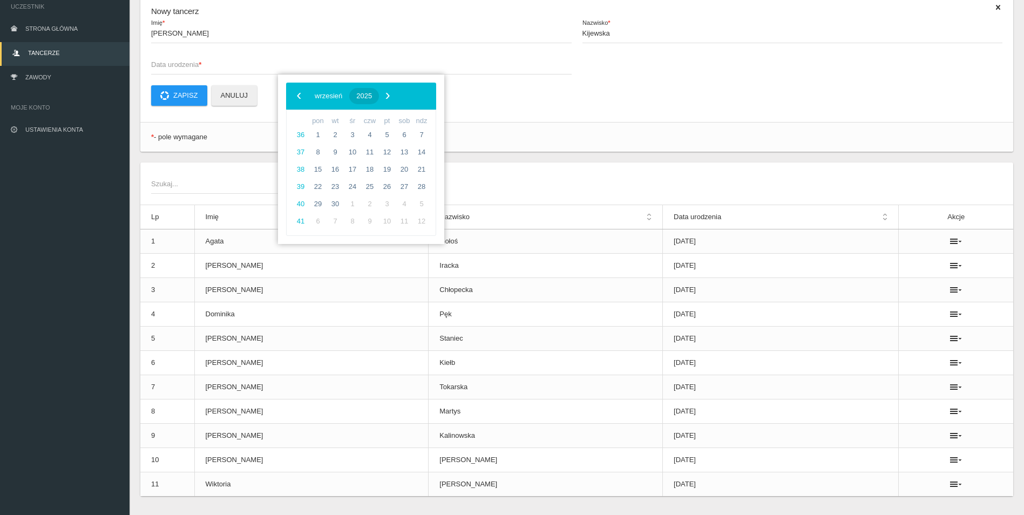
click at [372, 95] on span "2025" at bounding box center [364, 96] width 16 height 8
click at [302, 95] on span "‹" at bounding box center [299, 95] width 16 height 16
click at [374, 207] on span "2016" at bounding box center [378, 215] width 25 height 25
click at [371, 191] on span "sierpień" at bounding box center [366, 185] width 40 height 17
click at [374, 152] on span "11" at bounding box center [369, 152] width 17 height 17
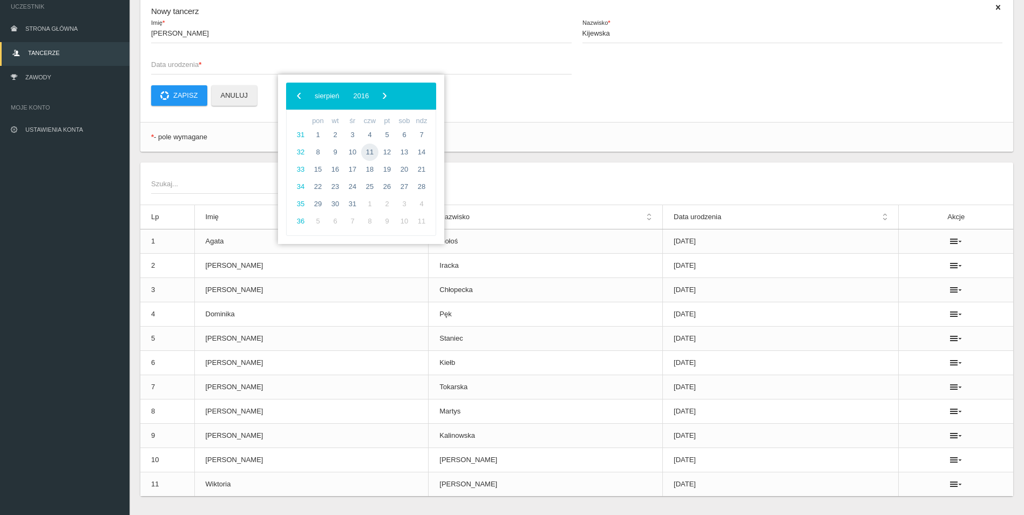
type input "[DATE]"
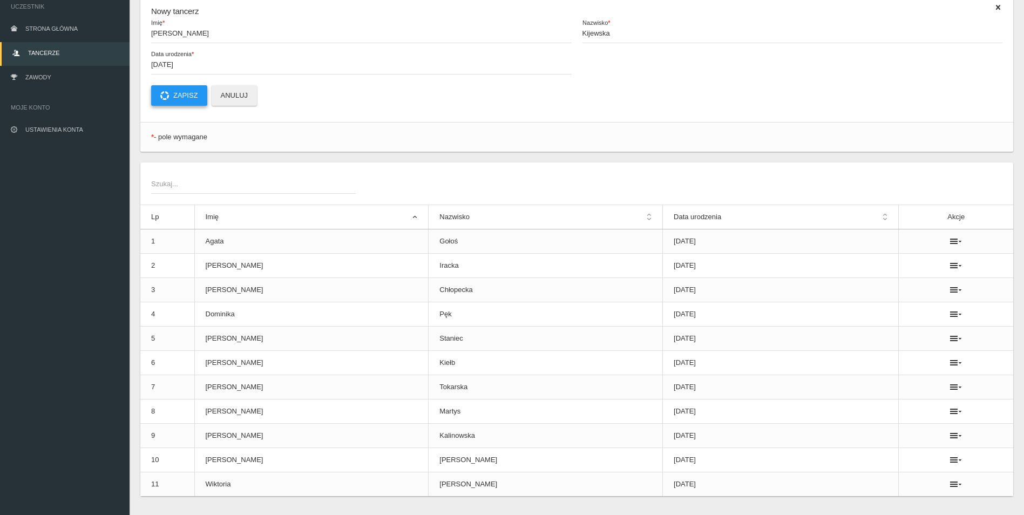
click at [171, 96] on button "Zapisz" at bounding box center [179, 95] width 56 height 21
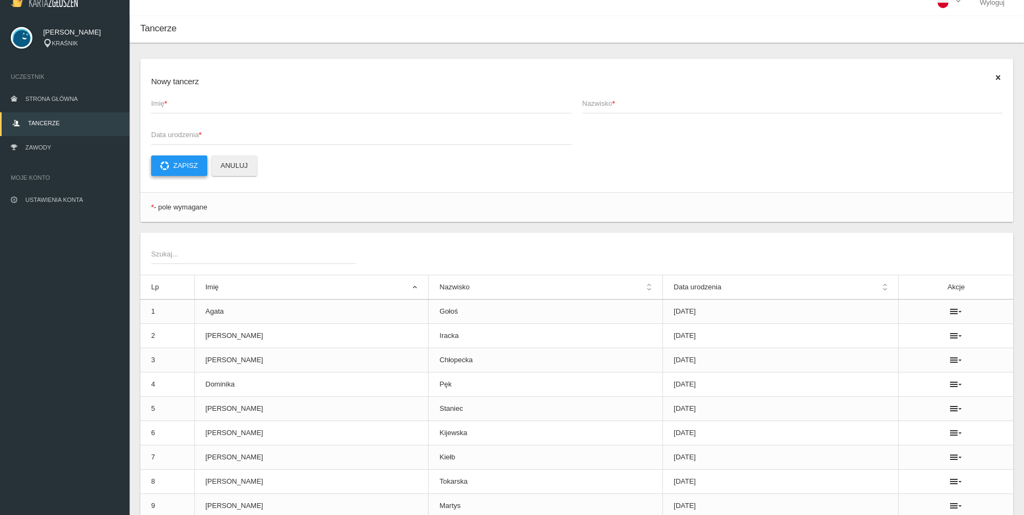
scroll to position [0, 0]
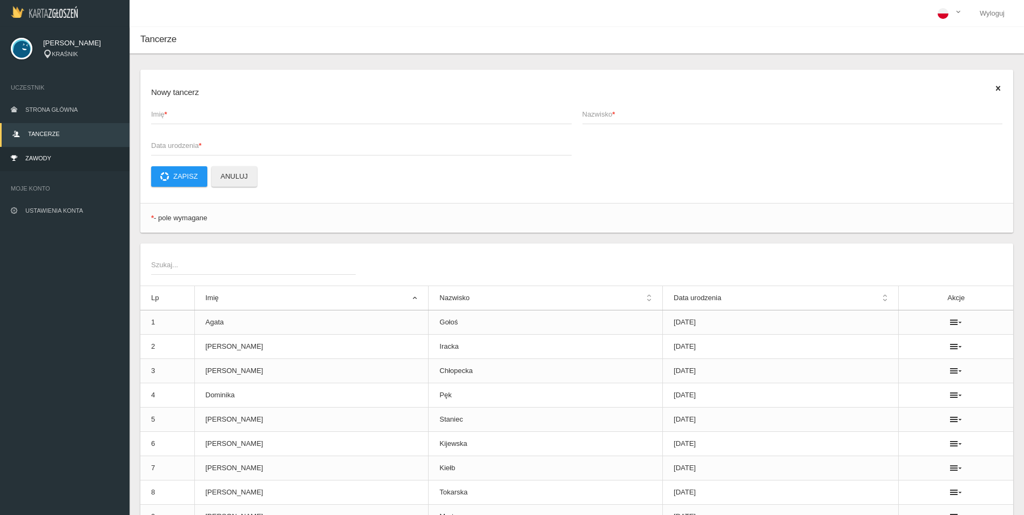
click at [33, 153] on link "Zawody" at bounding box center [65, 159] width 130 height 24
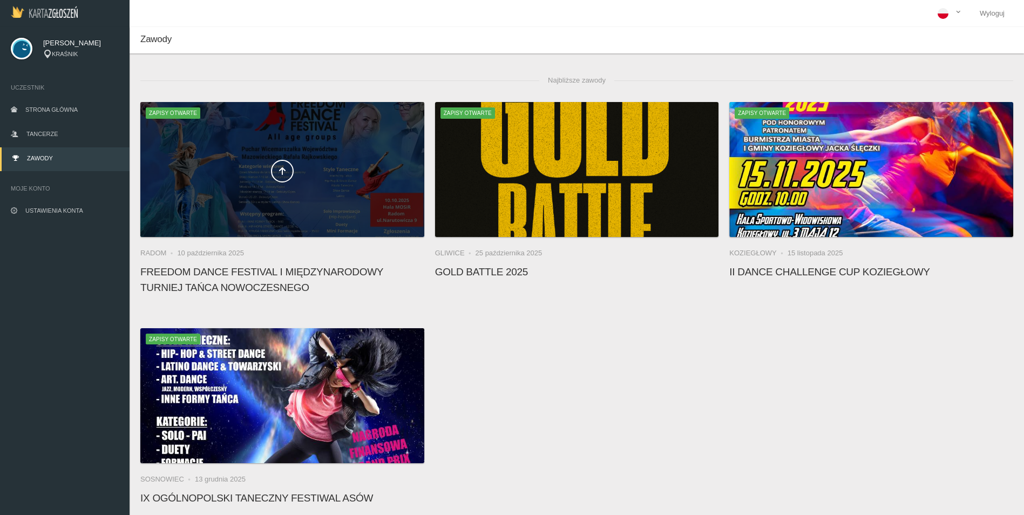
click at [287, 153] on div at bounding box center [282, 169] width 284 height 135
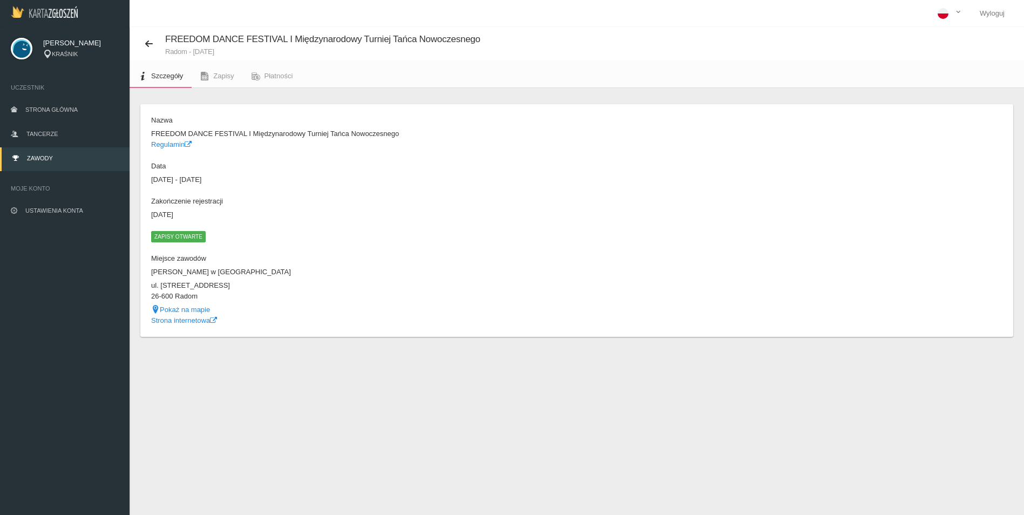
click at [175, 241] on span "Zapisy otwarte" at bounding box center [178, 236] width 55 height 11
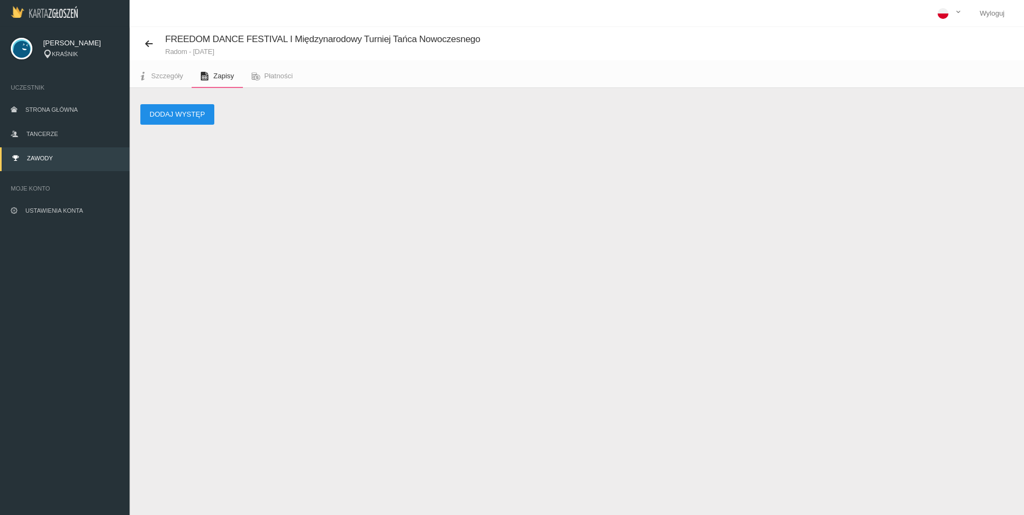
click at [175, 114] on button "Dodaj występ" at bounding box center [177, 114] width 74 height 21
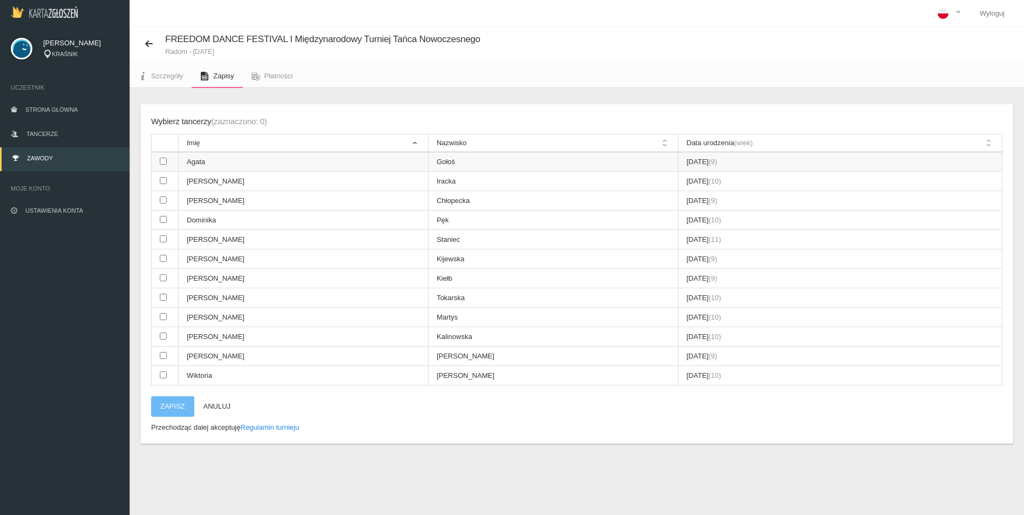
click at [161, 161] on input "checkbox" at bounding box center [163, 161] width 7 height 7
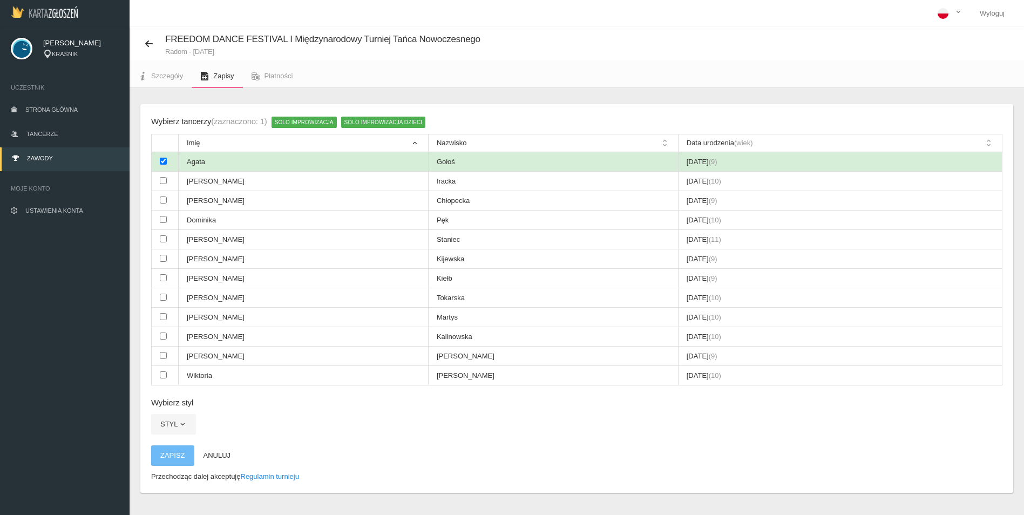
click at [161, 161] on input "checkbox" at bounding box center [163, 161] width 7 height 7
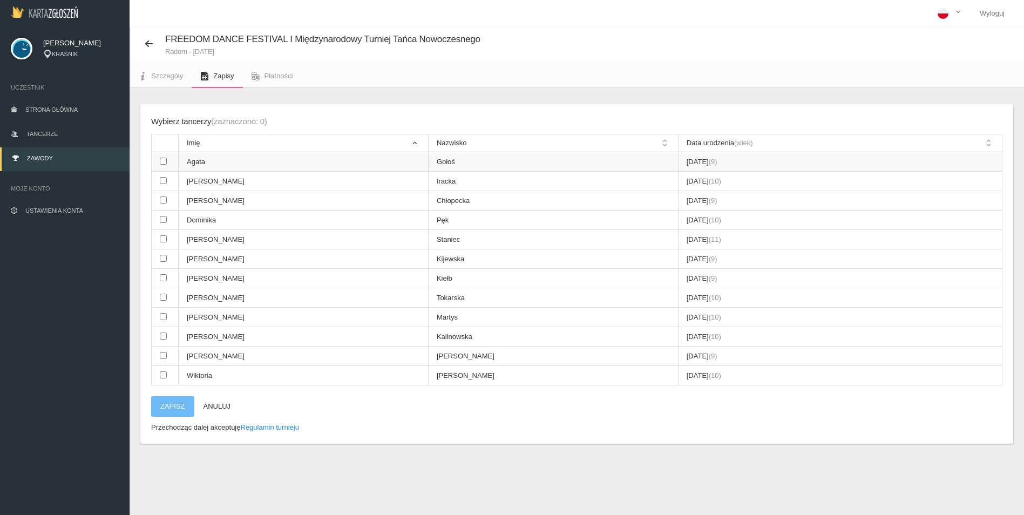
click at [161, 161] on input "checkbox" at bounding box center [163, 161] width 7 height 7
checkbox input "true"
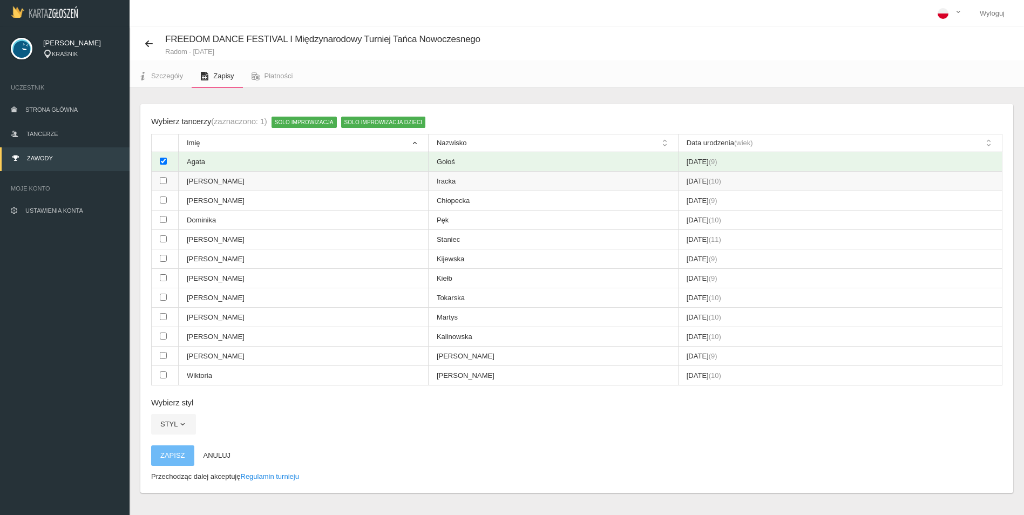
click at [164, 178] on input "checkbox" at bounding box center [163, 180] width 7 height 7
checkbox input "true"
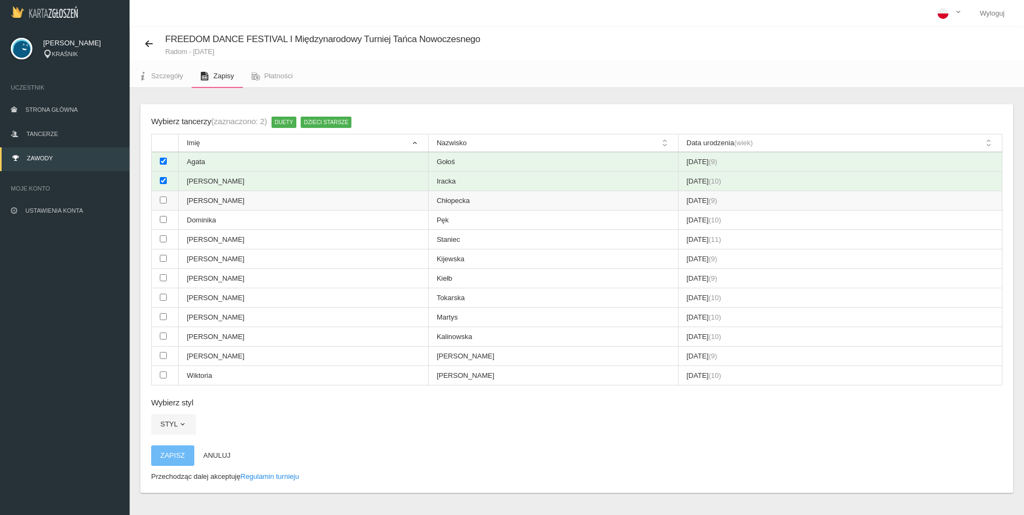
click at [163, 199] on input "checkbox" at bounding box center [163, 200] width 7 height 7
checkbox input "true"
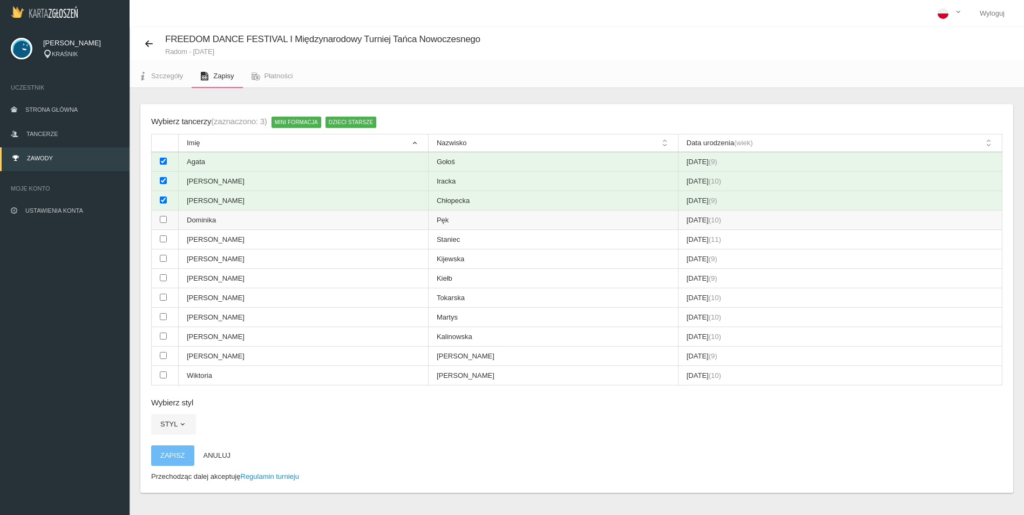
click at [162, 221] on input "checkbox" at bounding box center [163, 219] width 7 height 7
checkbox input "true"
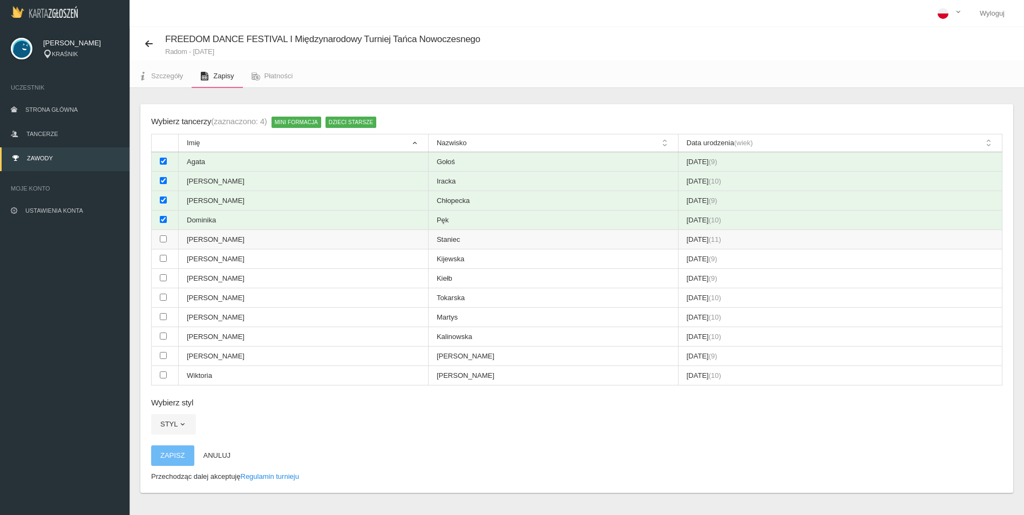
click at [163, 240] on input "checkbox" at bounding box center [163, 238] width 7 height 7
checkbox input "true"
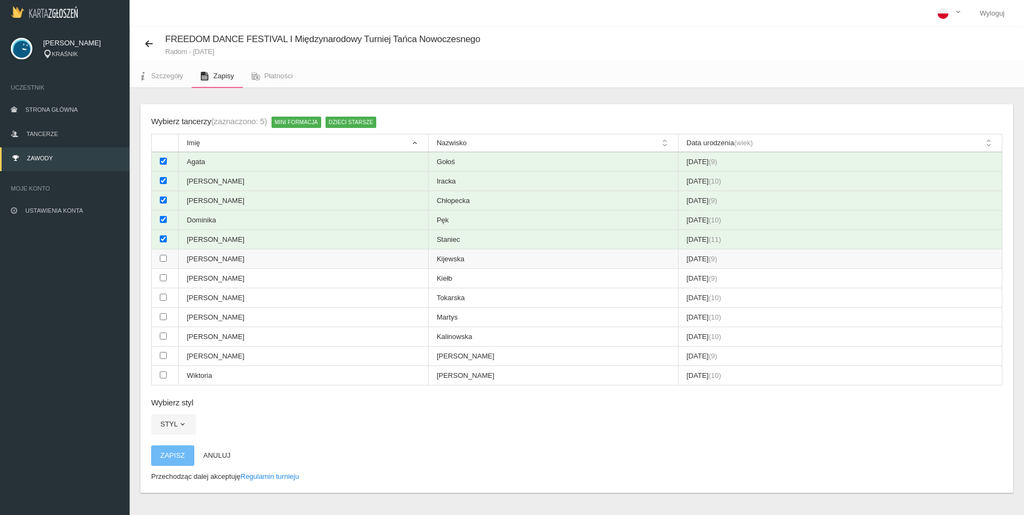
click at [165, 257] on input "checkbox" at bounding box center [163, 258] width 7 height 7
checkbox input "true"
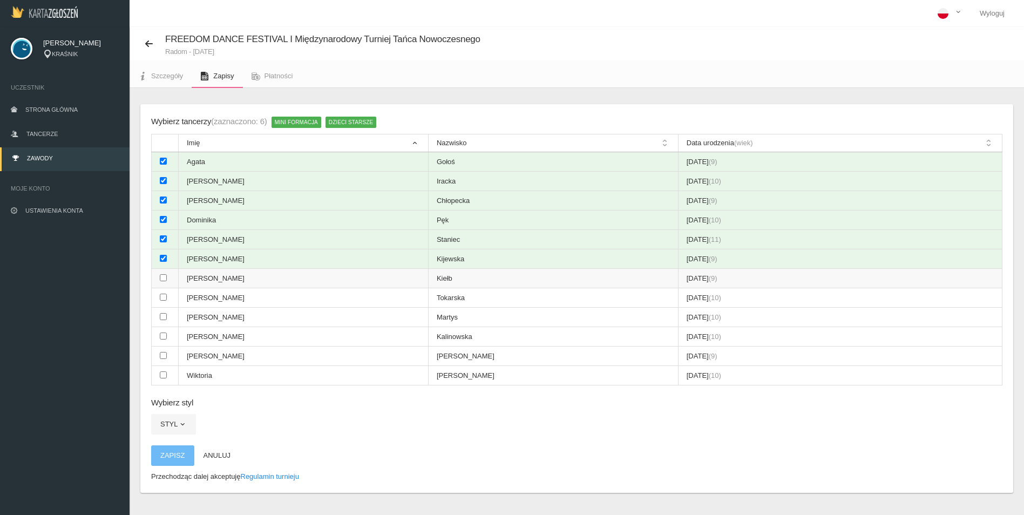
click at [161, 279] on input "checkbox" at bounding box center [163, 277] width 7 height 7
checkbox input "true"
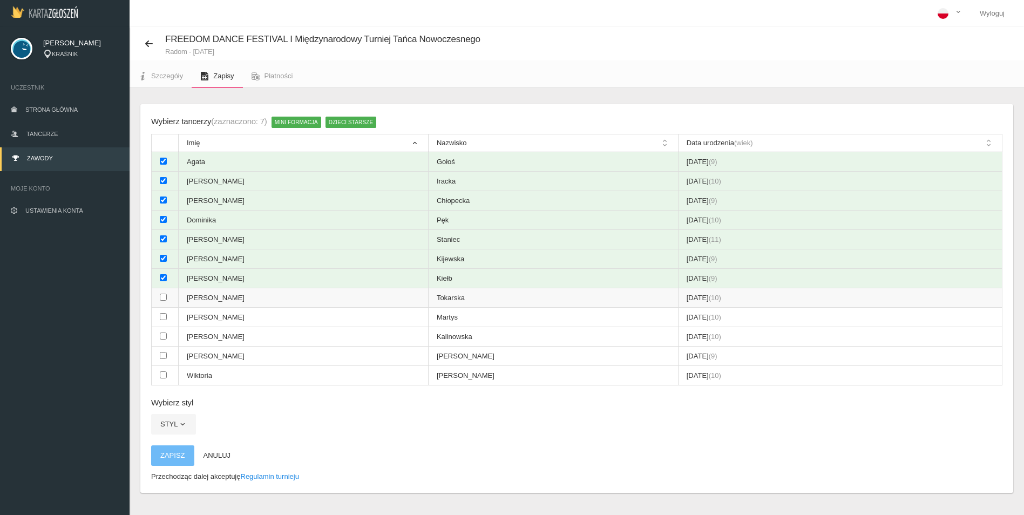
click at [166, 298] on input "checkbox" at bounding box center [163, 297] width 7 height 7
checkbox input "true"
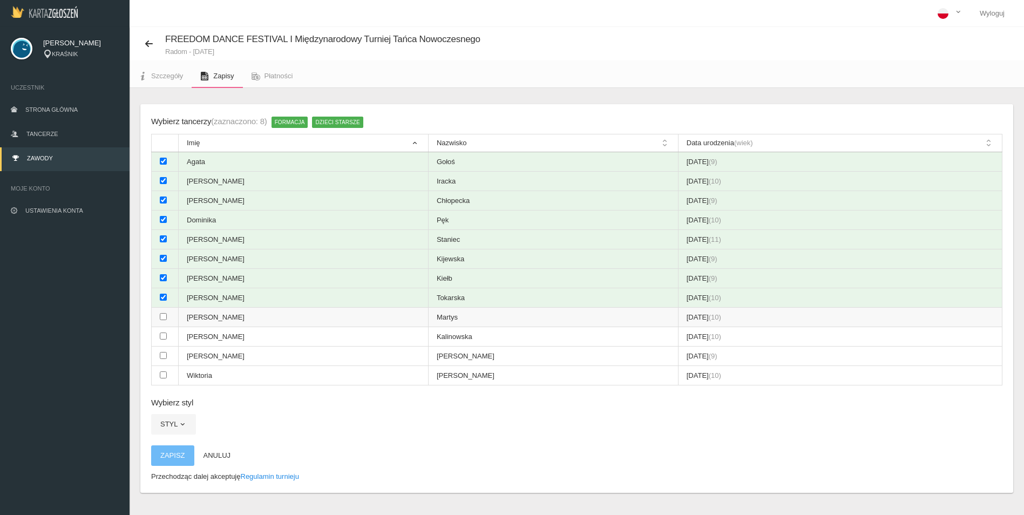
click at [163, 317] on input "checkbox" at bounding box center [163, 316] width 7 height 7
checkbox input "true"
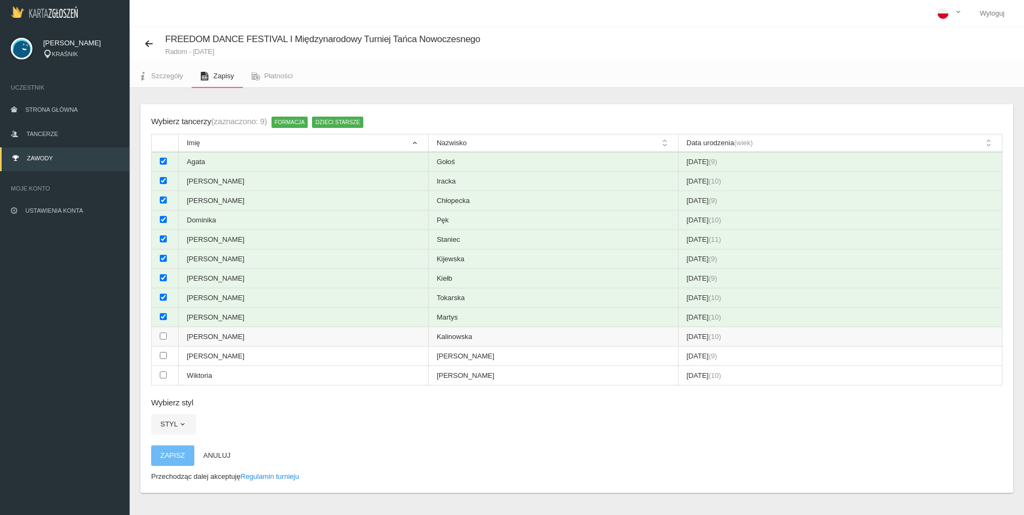
click at [163, 337] on input "checkbox" at bounding box center [163, 336] width 7 height 7
checkbox input "true"
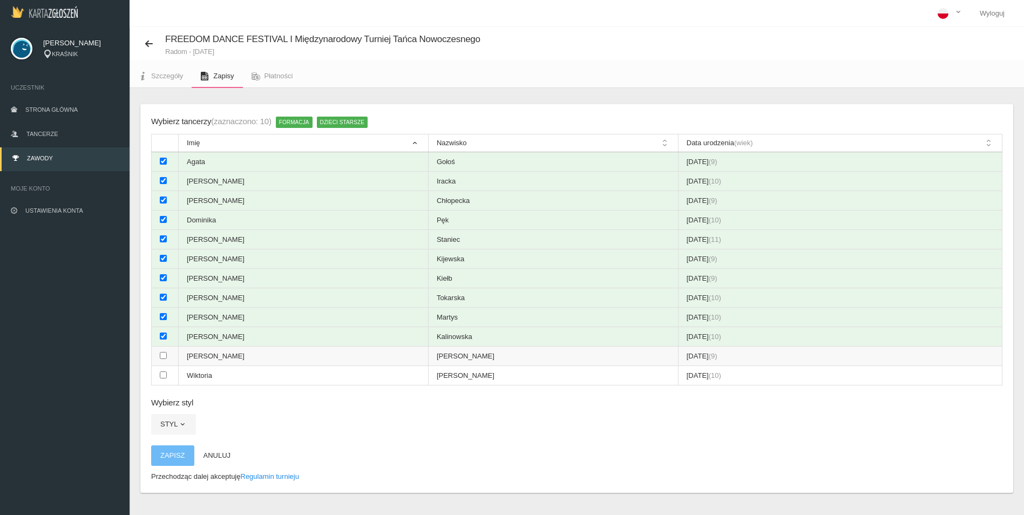
click at [163, 353] on input "checkbox" at bounding box center [163, 355] width 7 height 7
checkbox input "true"
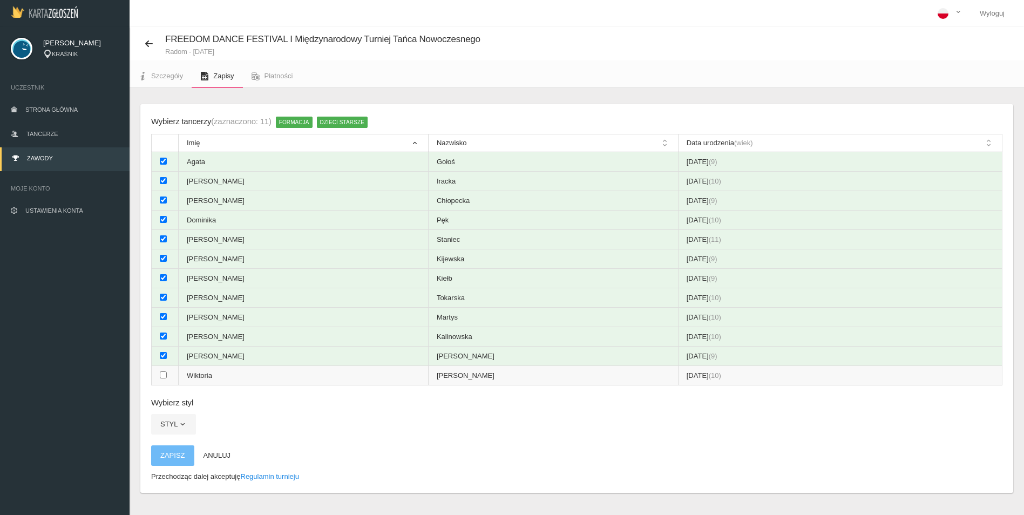
click at [163, 374] on input "checkbox" at bounding box center [163, 374] width 7 height 7
checkbox input "true"
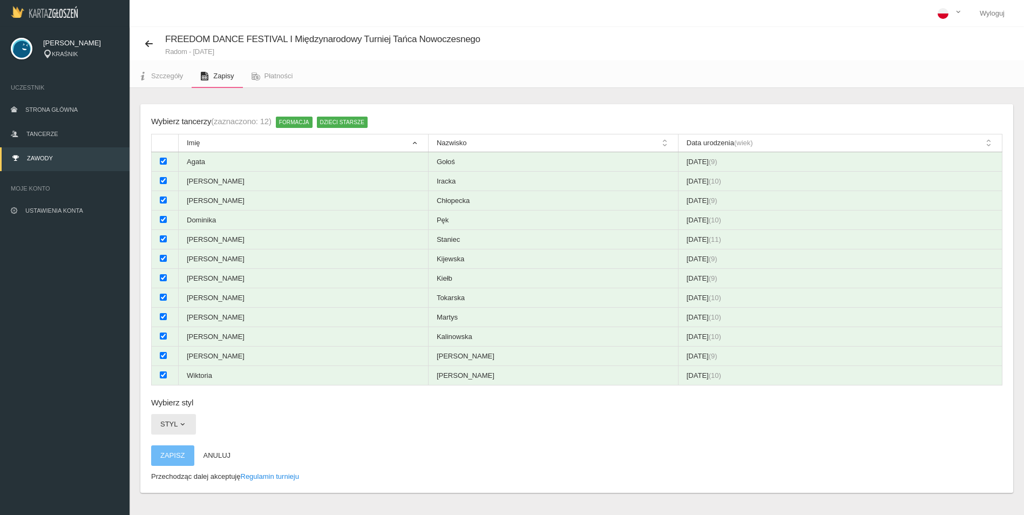
click at [173, 423] on button "Styl" at bounding box center [173, 424] width 45 height 21
click at [182, 471] on link "Hip - Hop & Street Dance" at bounding box center [199, 469] width 97 height 19
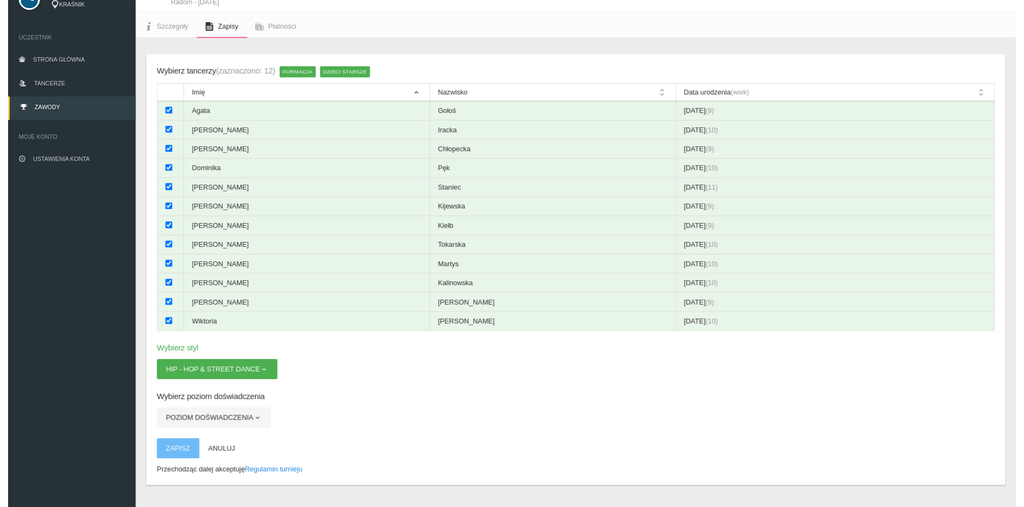
scroll to position [64, 0]
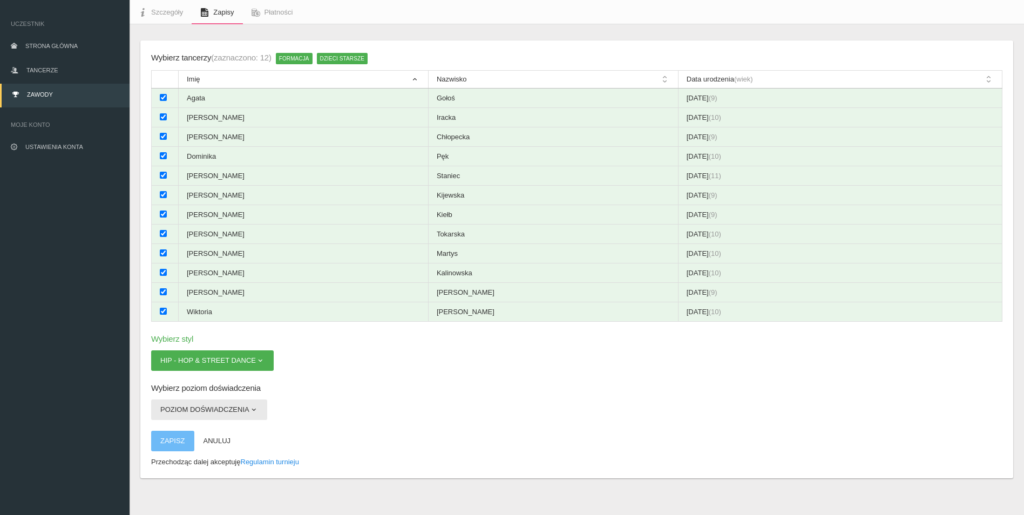
click at [249, 408] on span "button" at bounding box center [253, 409] width 9 height 9
click at [173, 455] on link "Open" at bounding box center [199, 454] width 97 height 19
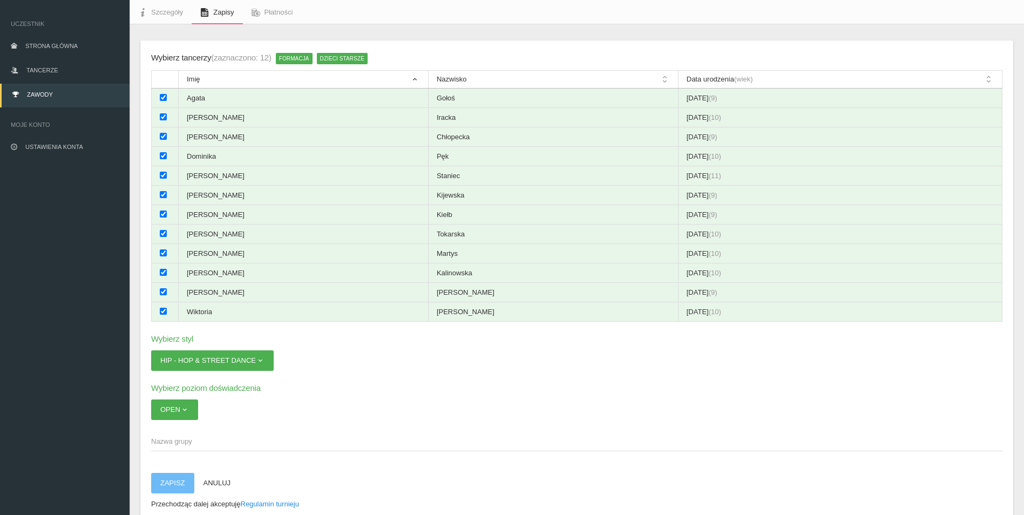
click at [181, 439] on span "Nazwa grupy" at bounding box center [571, 441] width 841 height 11
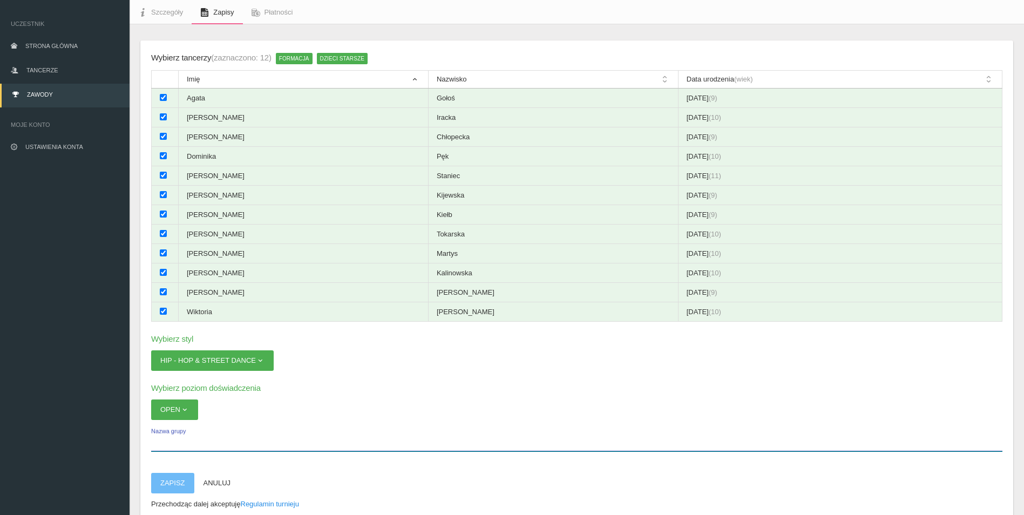
click at [181, 439] on input "Nazwa grupy" at bounding box center [576, 441] width 851 height 21
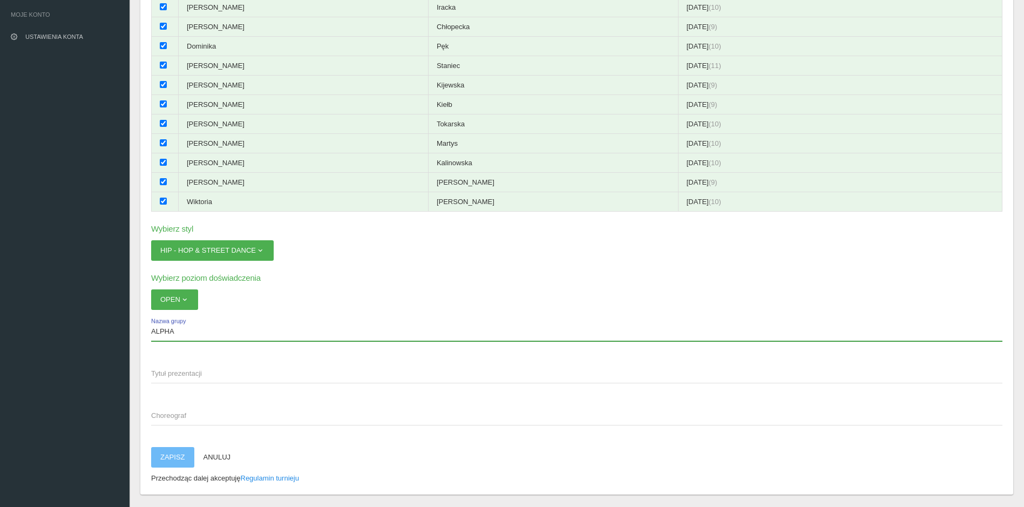
scroll to position [205, 0]
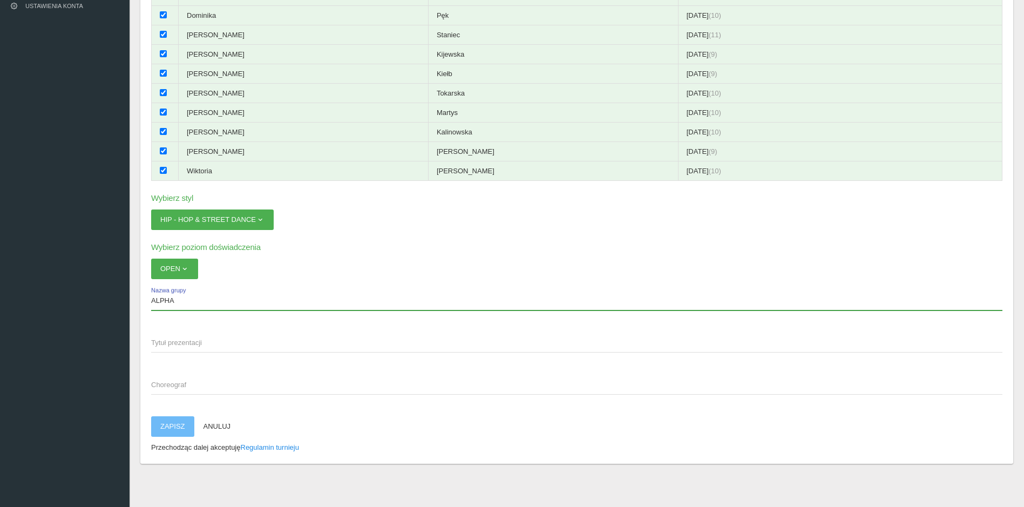
type input "ALPHA"
click at [208, 340] on span "Tytuł prezentacji" at bounding box center [571, 342] width 841 height 11
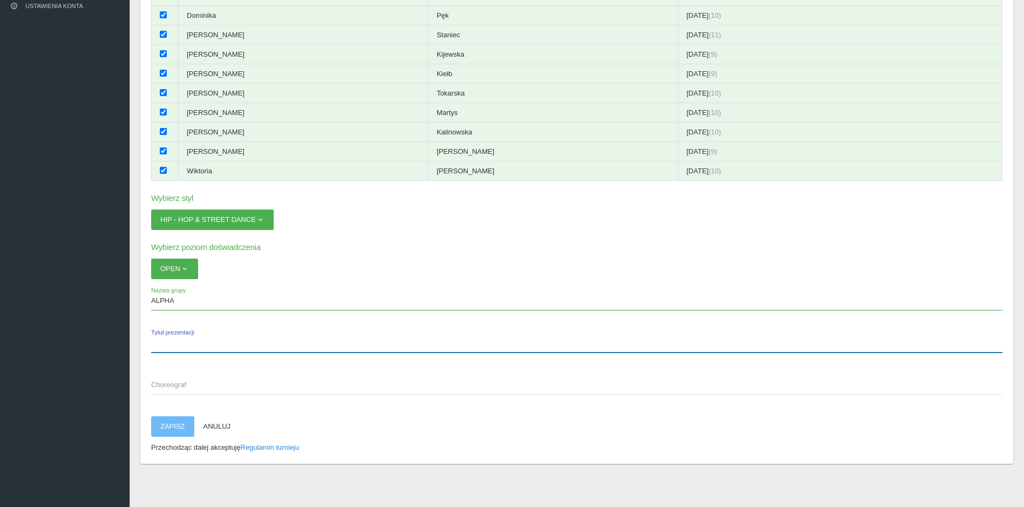
click at [208, 340] on input "Tytuł prezentacji" at bounding box center [576, 342] width 851 height 21
type input "-"
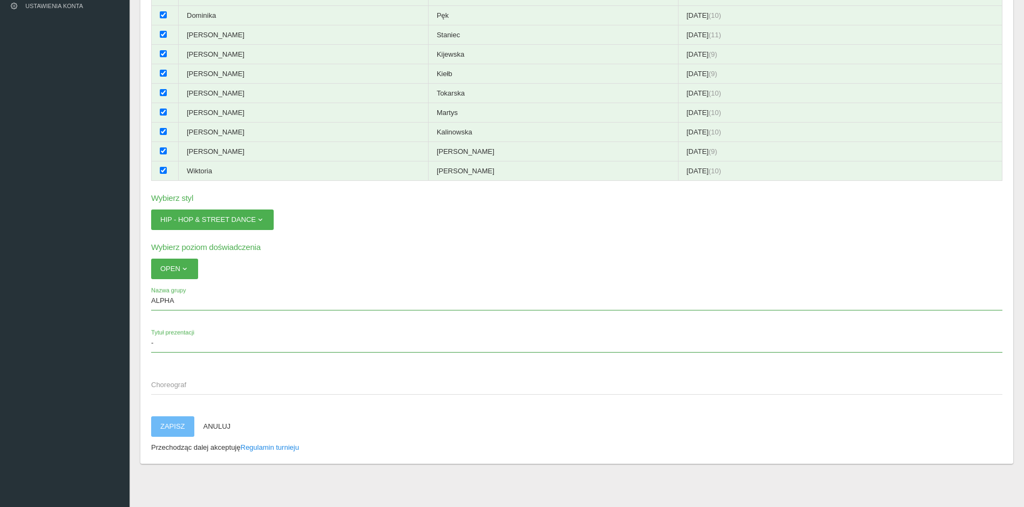
click at [182, 383] on span "Choreograf" at bounding box center [571, 385] width 841 height 11
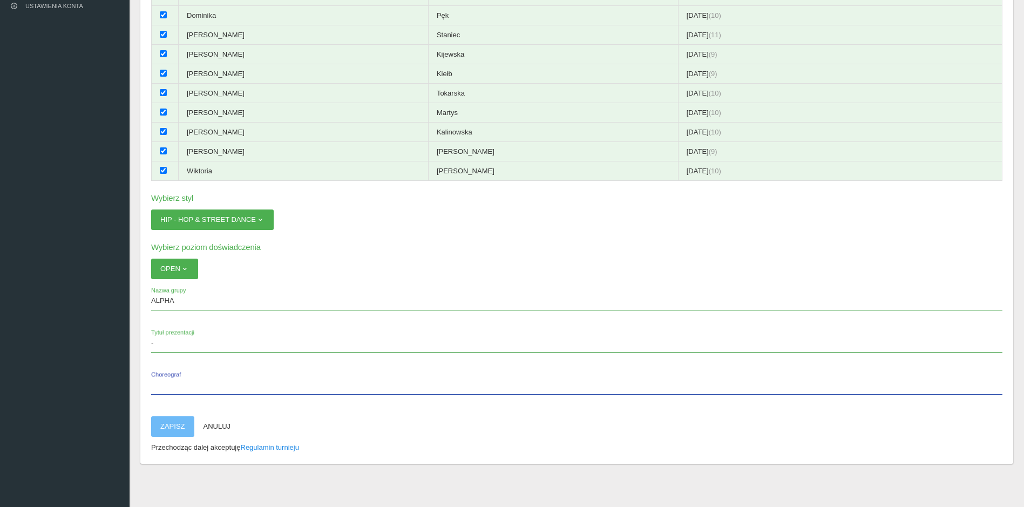
click at [182, 383] on input "Choreograf" at bounding box center [576, 384] width 851 height 21
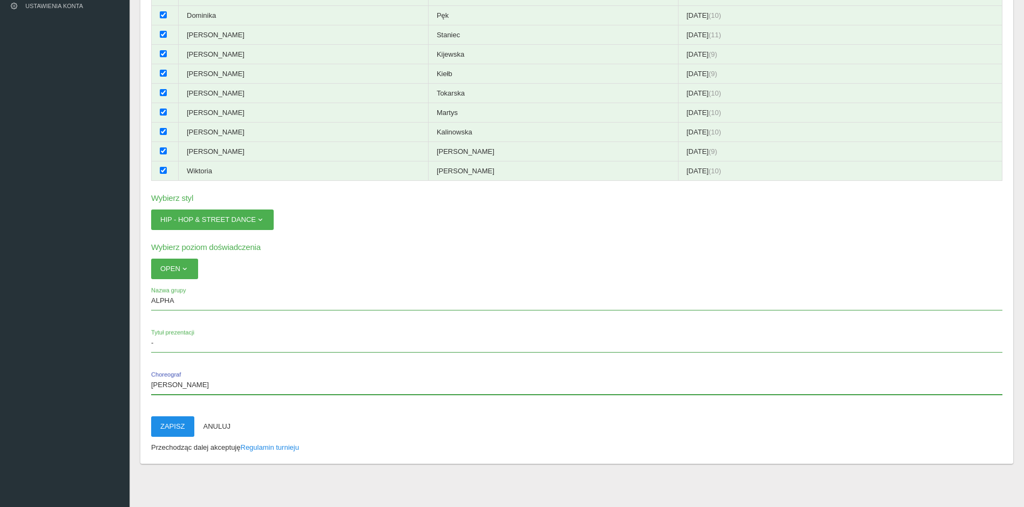
type input "[PERSON_NAME]"
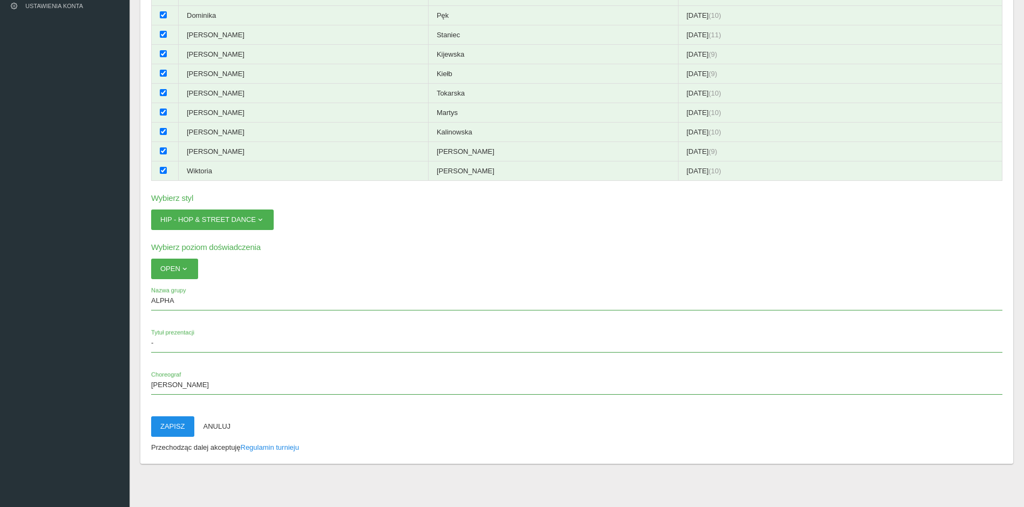
click at [179, 422] on button "Zapisz" at bounding box center [172, 426] width 43 height 21
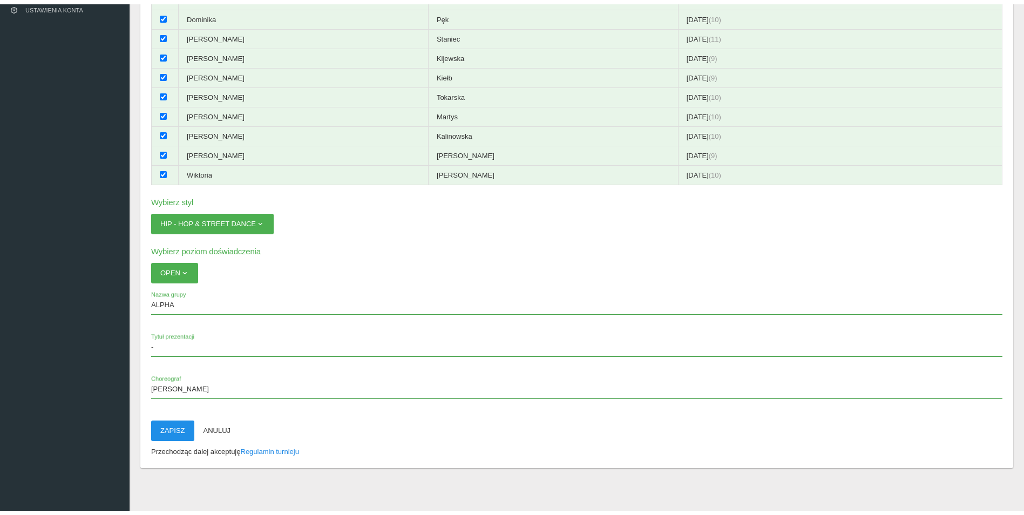
scroll to position [27, 0]
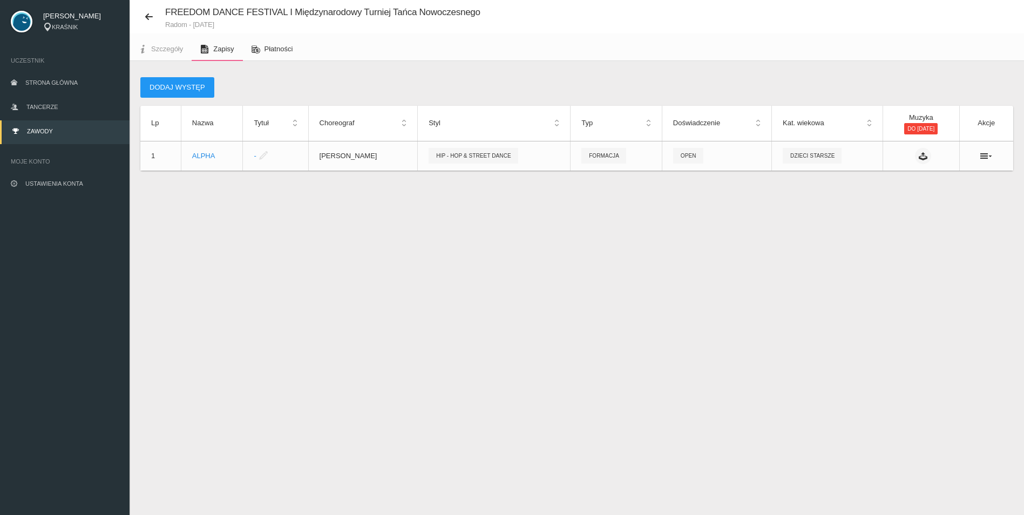
click at [271, 48] on span "Płatności" at bounding box center [279, 49] width 29 height 8
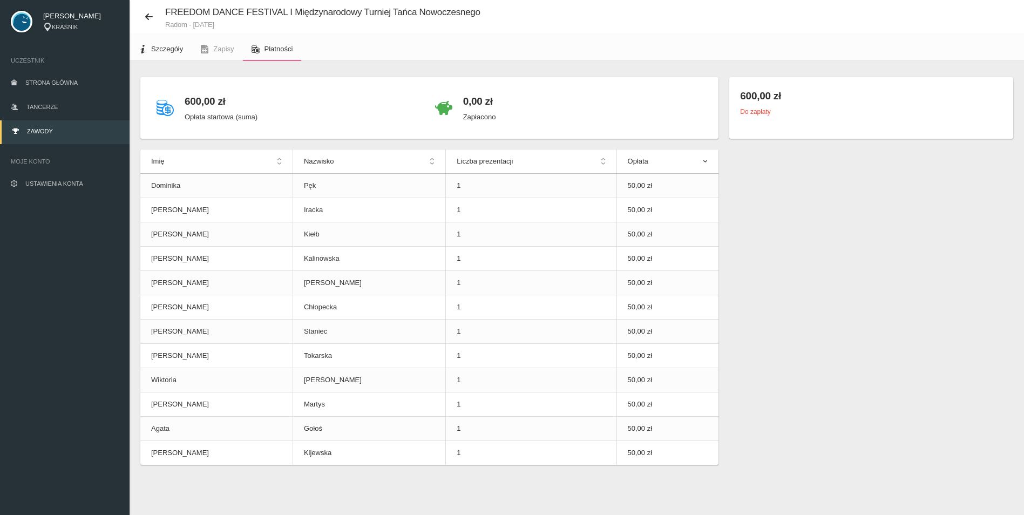
click at [160, 48] on span "Szczegóły" at bounding box center [167, 49] width 32 height 8
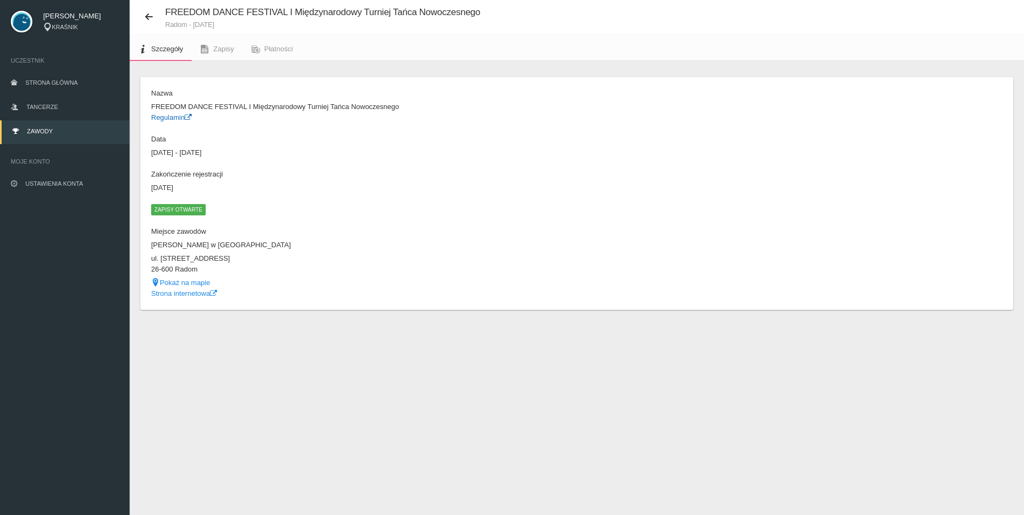
click at [171, 117] on link "Regulamin" at bounding box center [171, 117] width 40 height 8
click at [179, 295] on link "Strona internetowa" at bounding box center [184, 293] width 66 height 8
